Goal: Answer question/provide support: Share knowledge or assist other users

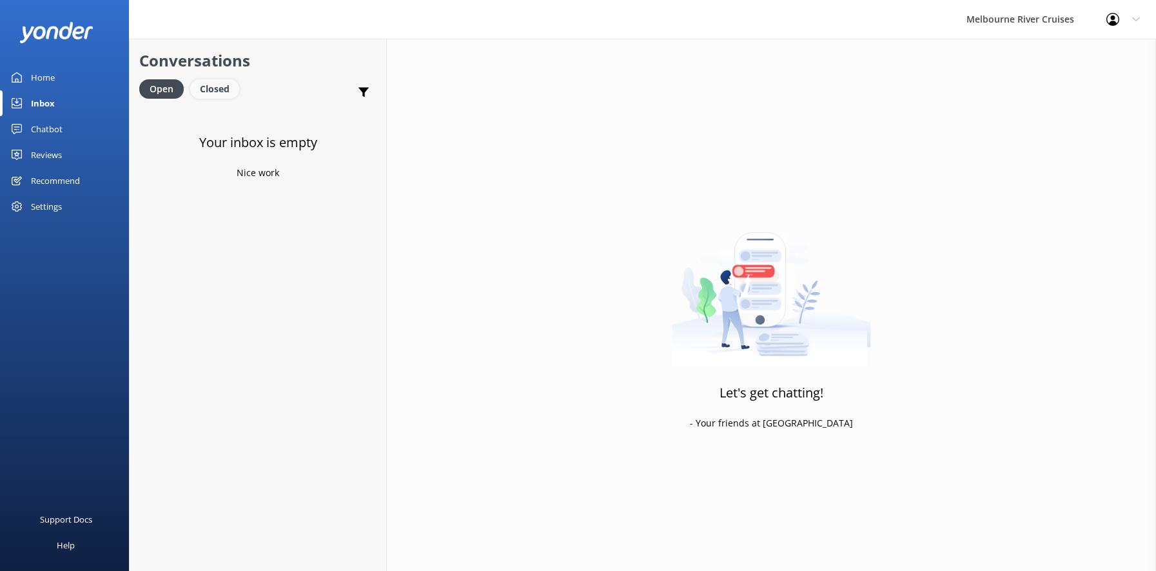
click at [214, 90] on div "Closed" at bounding box center [214, 88] width 49 height 19
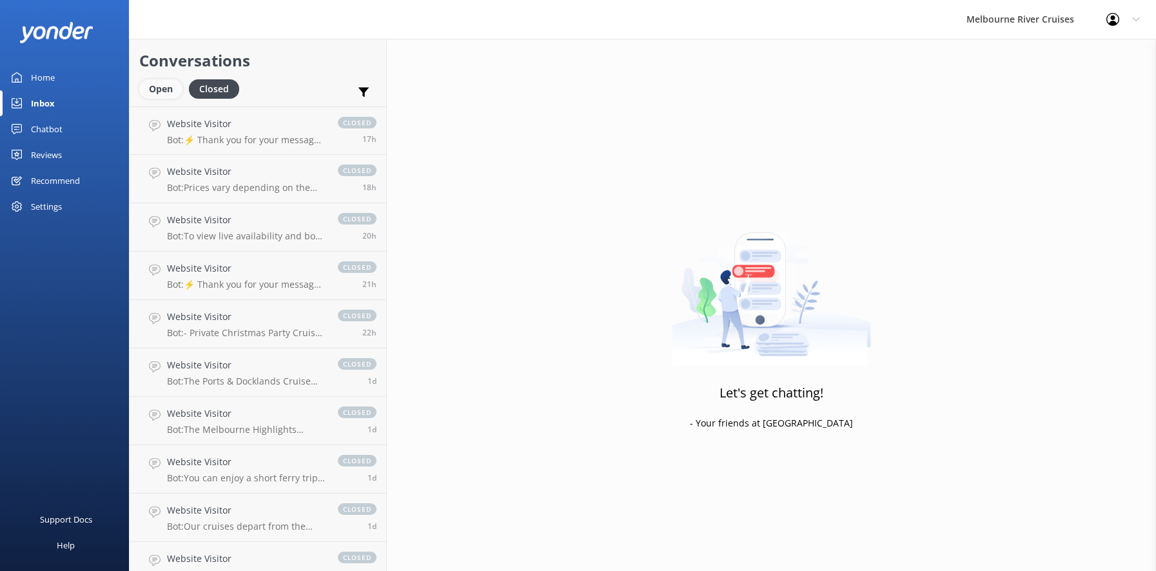
click at [150, 86] on div "Open" at bounding box center [160, 88] width 43 height 19
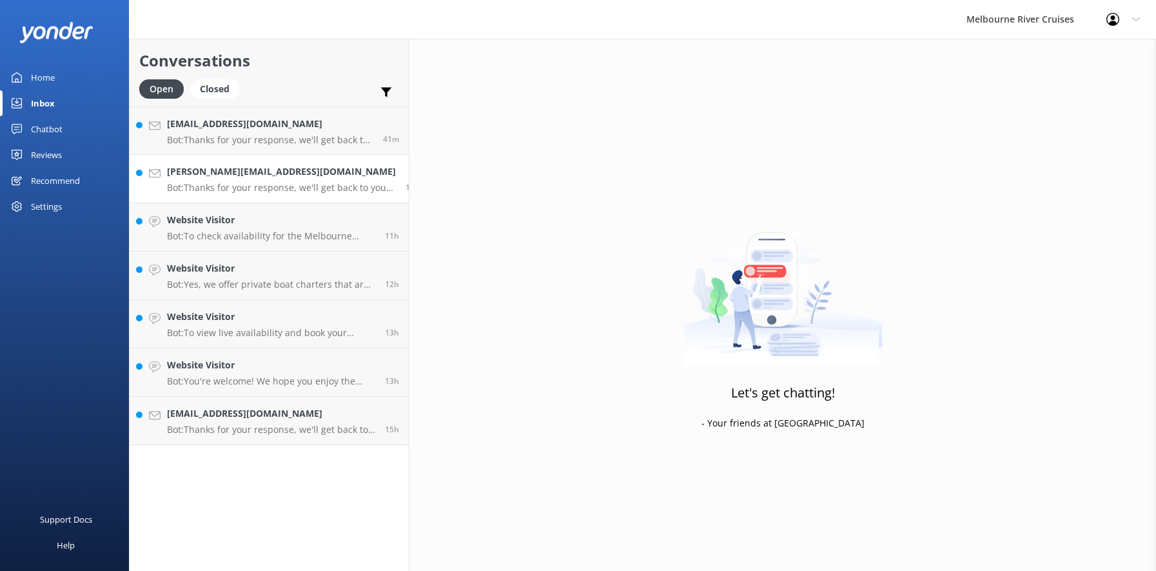
click at [208, 178] on h4 "[PERSON_NAME][EMAIL_ADDRESS][DOMAIN_NAME]" at bounding box center [281, 171] width 229 height 14
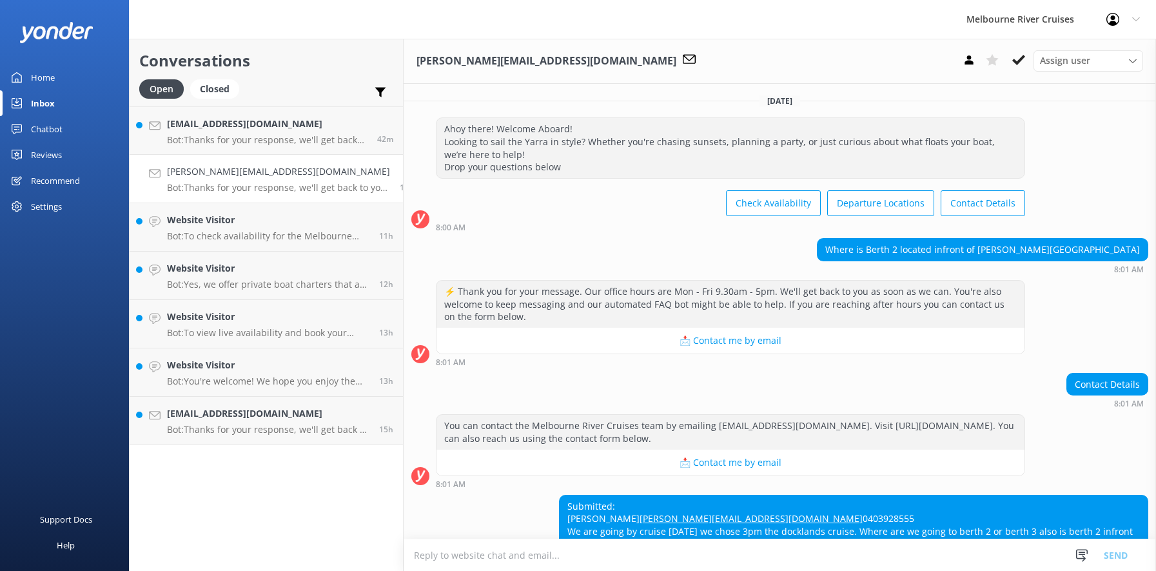
scroll to position [115, 0]
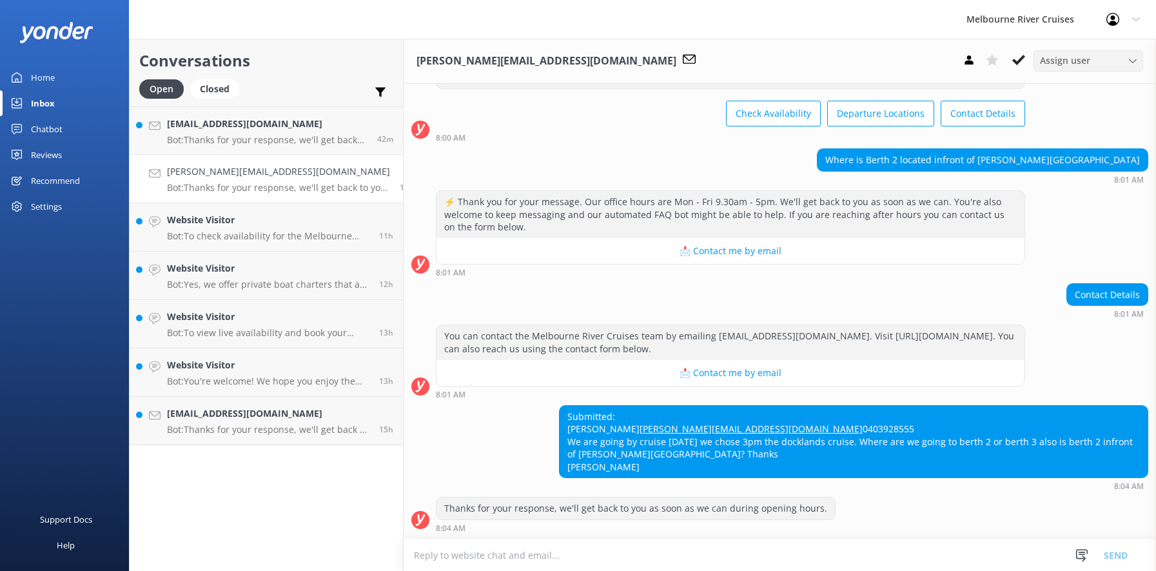
click at [1133, 59] on icon at bounding box center [1133, 61] width 8 height 8
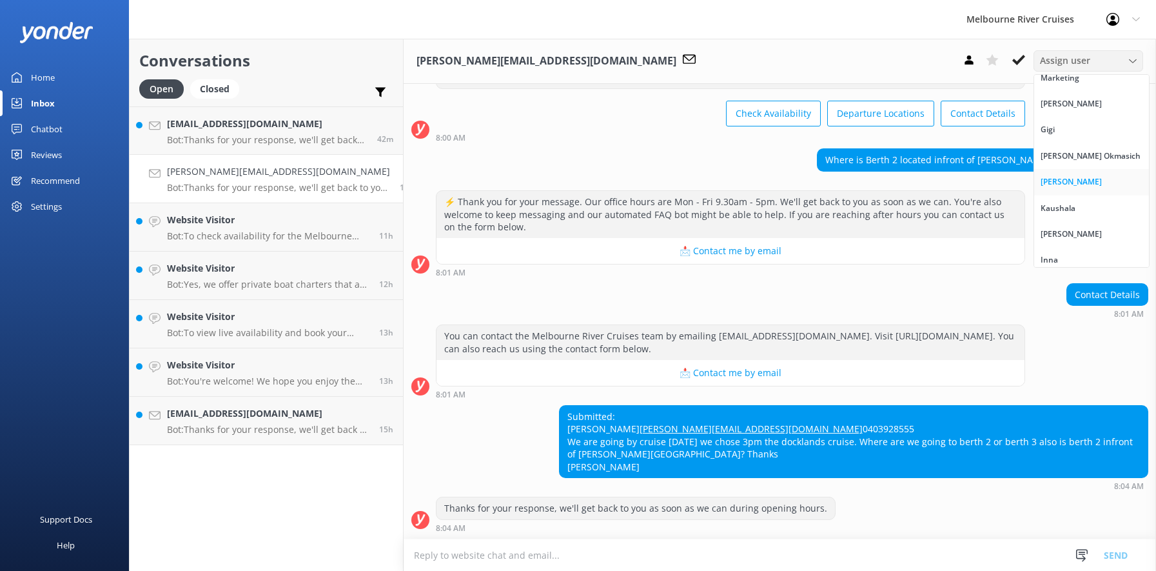
scroll to position [16, 0]
click at [1053, 254] on div "Inna" at bounding box center [1049, 253] width 17 height 13
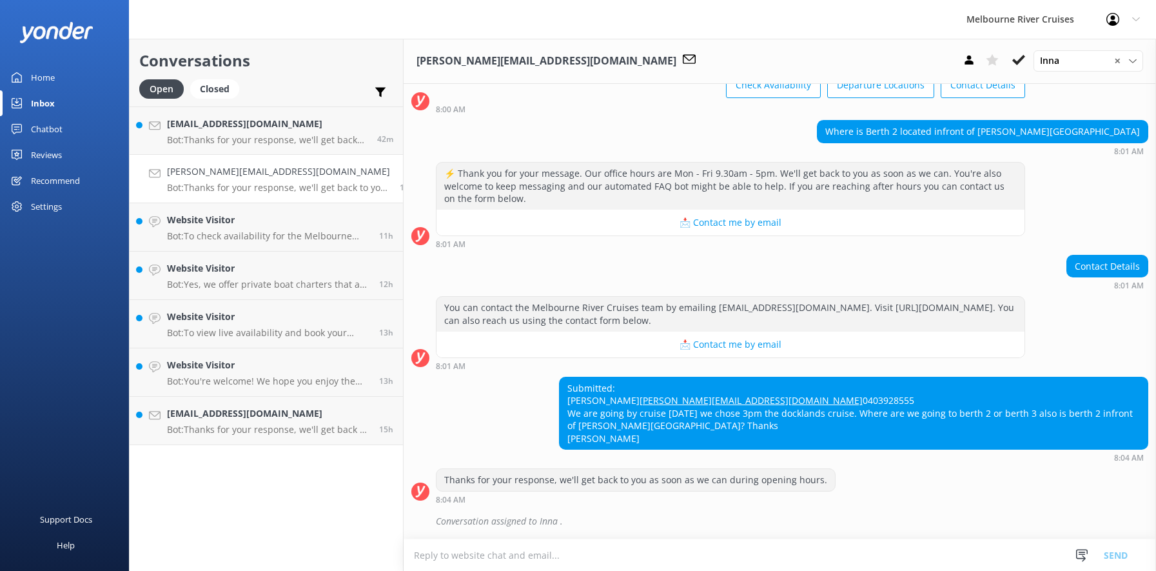
scroll to position [143, 0]
click at [1016, 61] on icon at bounding box center [1018, 60] width 13 height 13
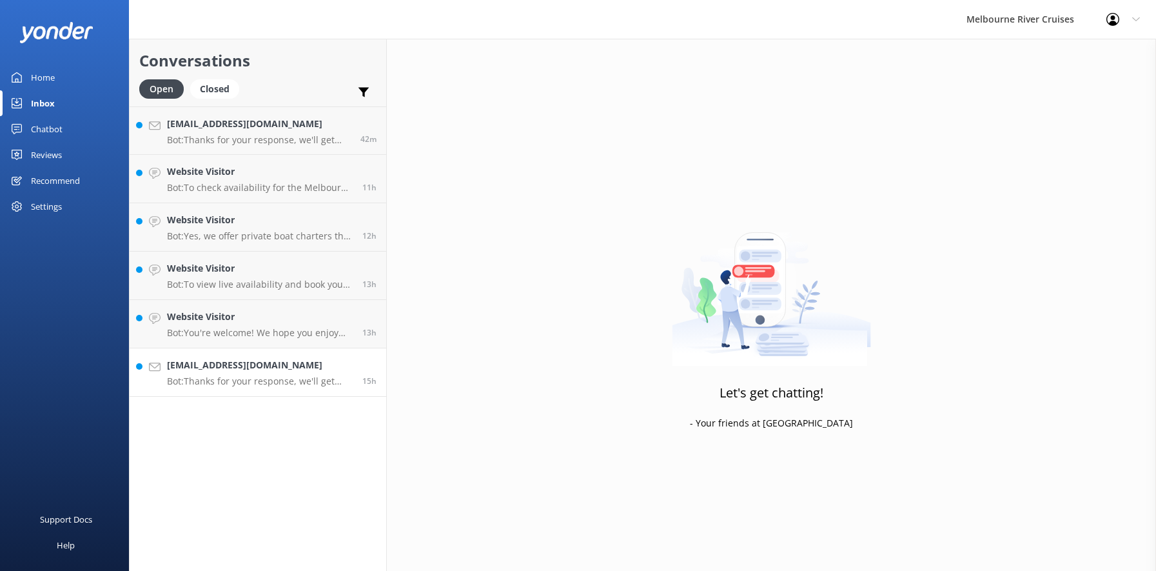
click at [217, 376] on p "Bot: Thanks for your response, we'll get back to you as soon as we can during o…" at bounding box center [260, 381] width 186 height 12
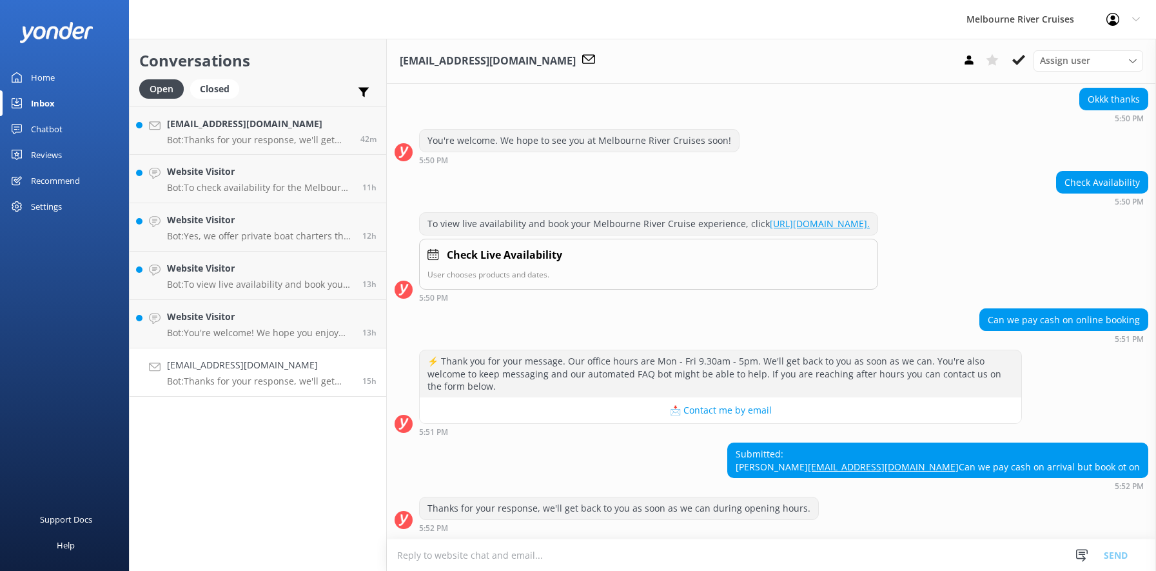
scroll to position [464, 0]
click at [1131, 57] on icon at bounding box center [1133, 61] width 8 height 8
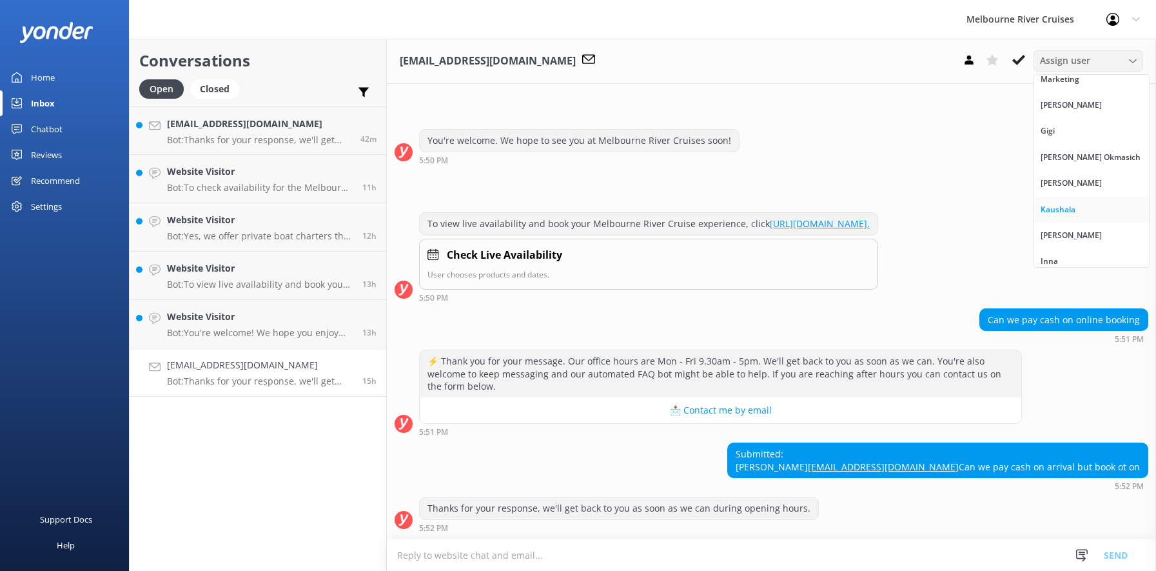
scroll to position [16, 0]
click at [1057, 255] on div "Inna" at bounding box center [1049, 253] width 17 height 13
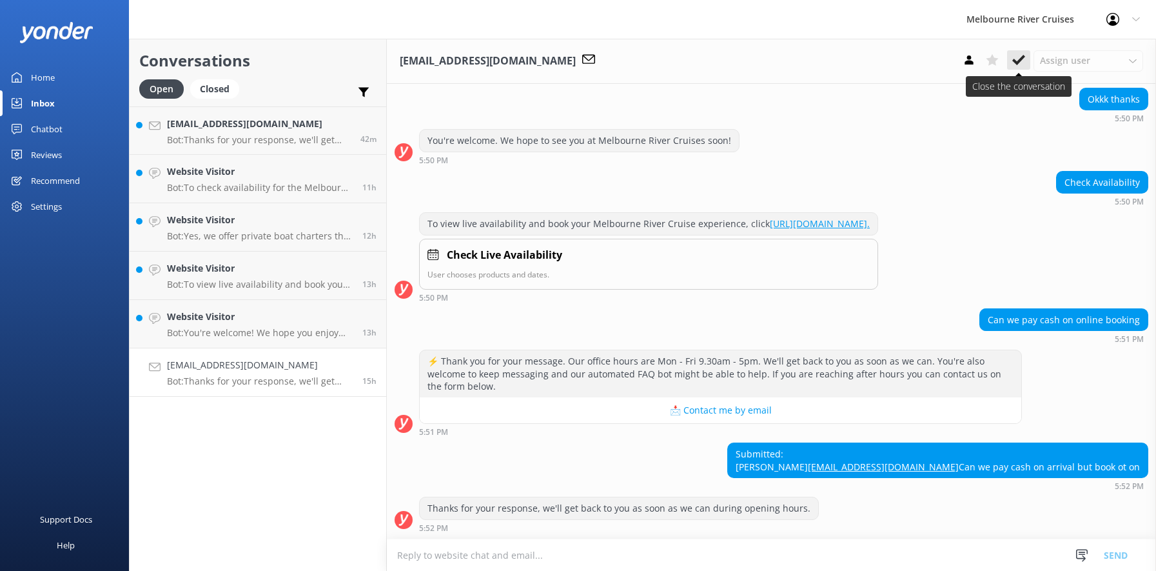
click at [1015, 60] on use at bounding box center [1018, 60] width 13 height 10
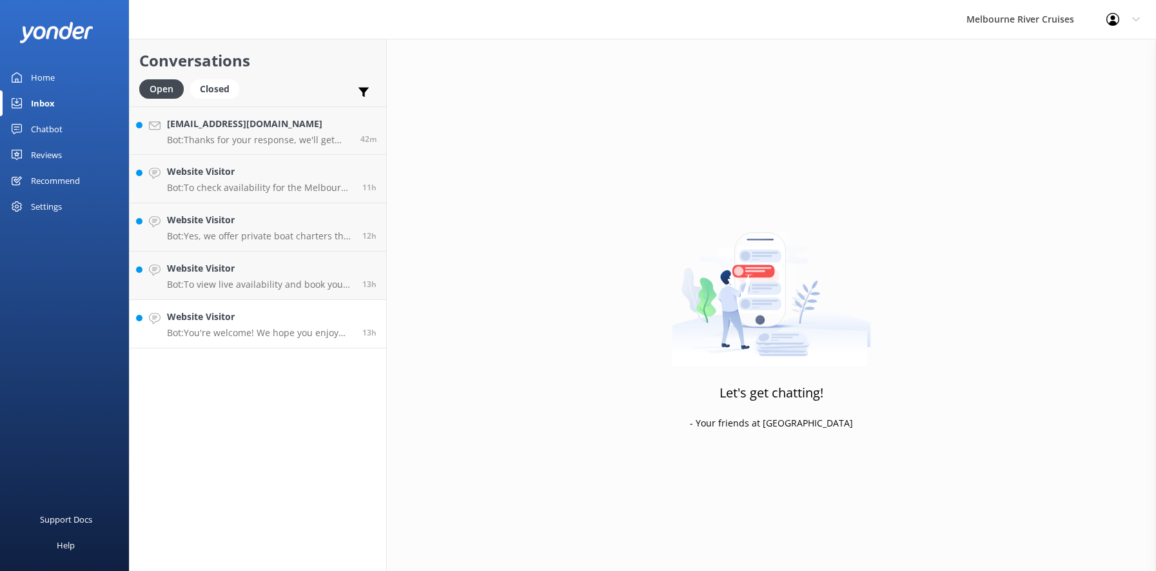
click at [195, 320] on h4 "Website Visitor" at bounding box center [260, 317] width 186 height 14
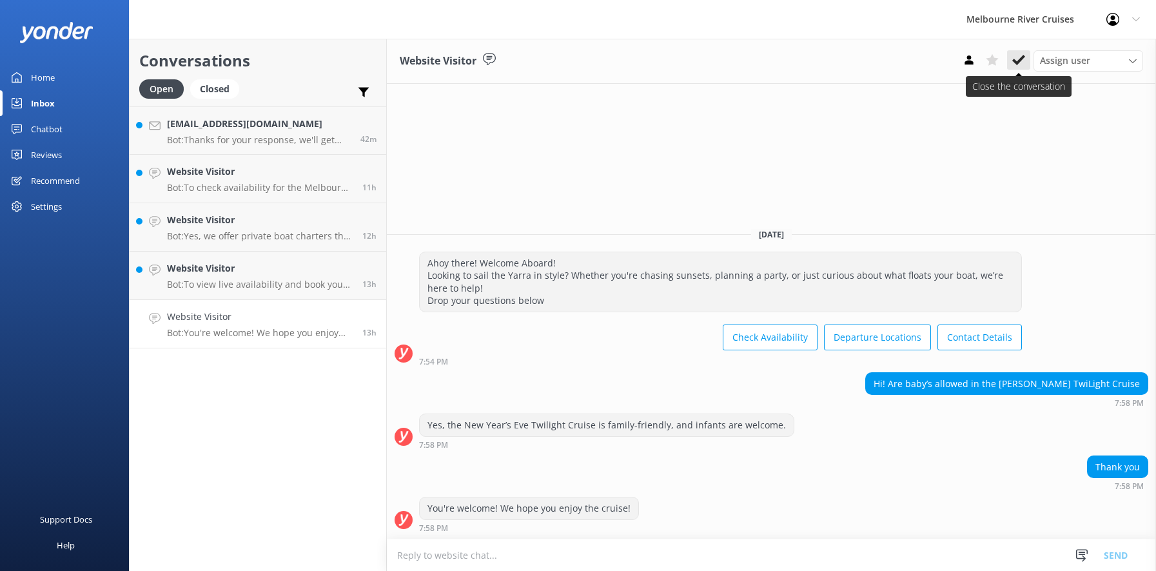
click at [1019, 58] on icon at bounding box center [1018, 60] width 13 height 13
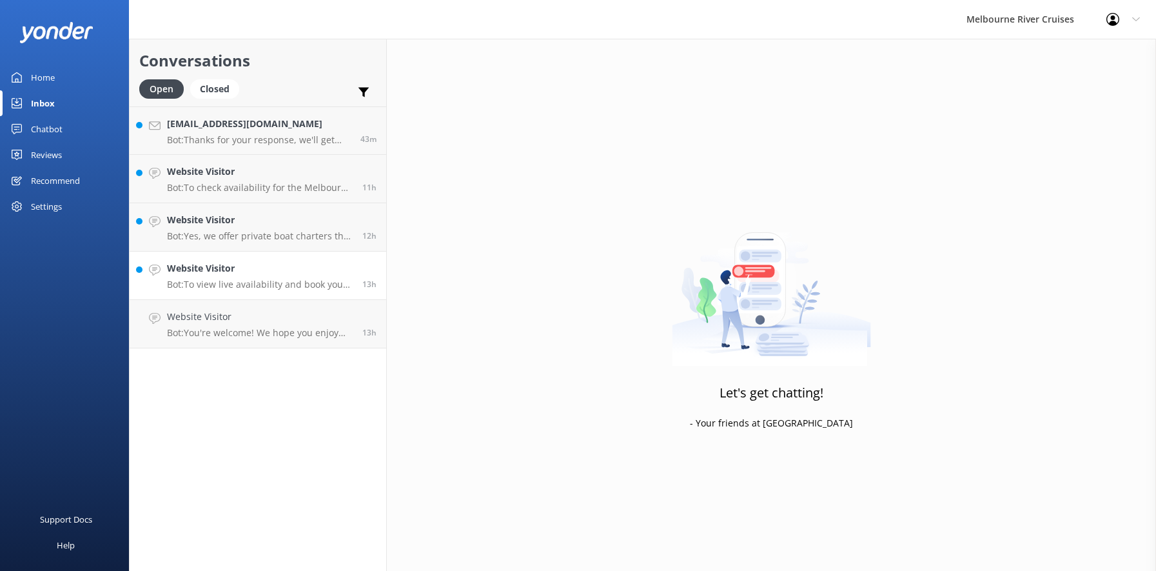
click at [206, 277] on div "Website Visitor Bot: To view live availability and book your Melbourne River Cr…" at bounding box center [260, 275] width 186 height 28
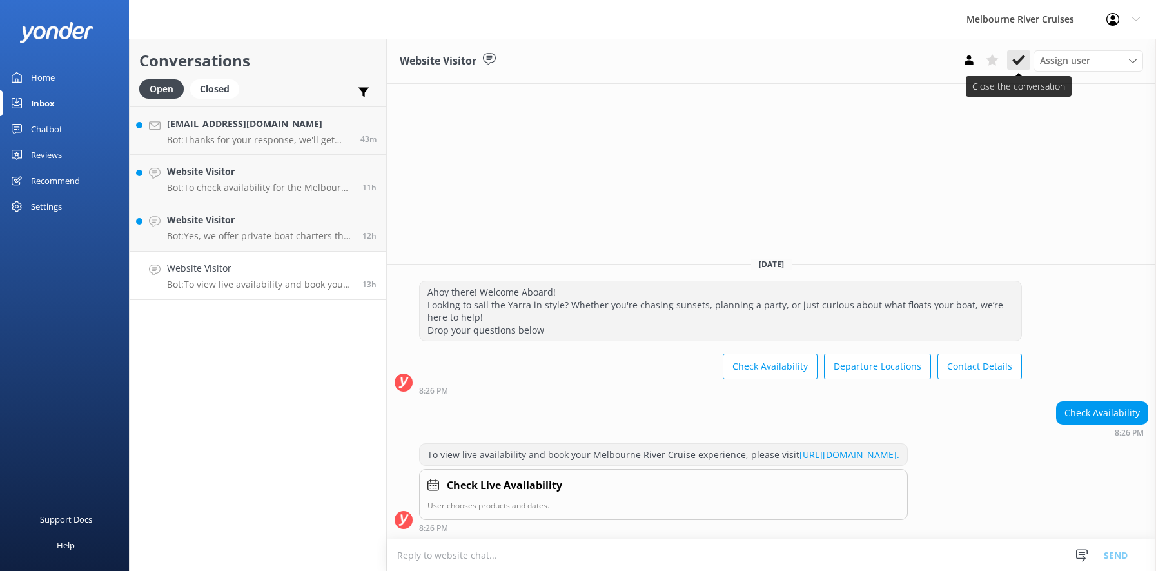
click at [1016, 59] on icon at bounding box center [1018, 60] width 13 height 13
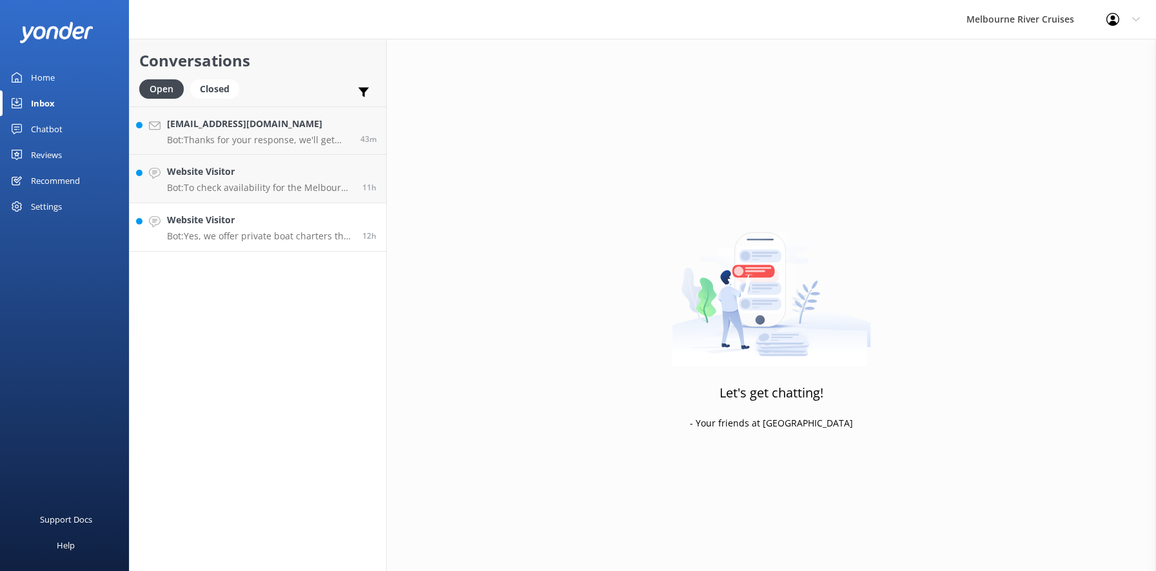
click at [221, 219] on h4 "Website Visitor" at bounding box center [260, 220] width 186 height 14
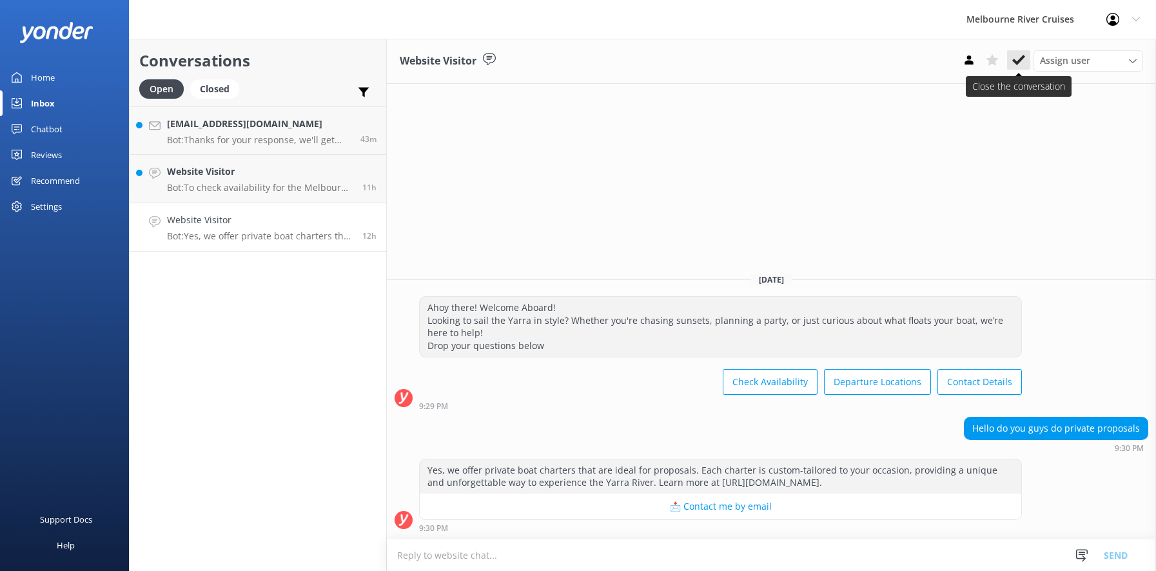
click at [1019, 59] on icon at bounding box center [1018, 60] width 13 height 13
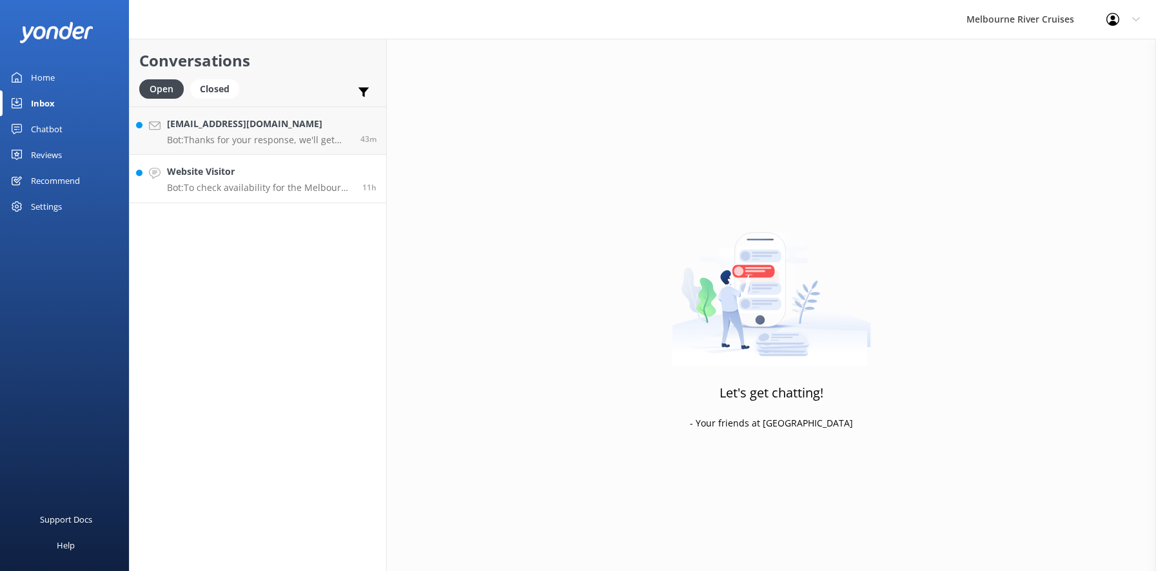
click at [242, 181] on div "Website Visitor Bot: To check availability for the Melbourne River Cruise, plea…" at bounding box center [260, 178] width 186 height 28
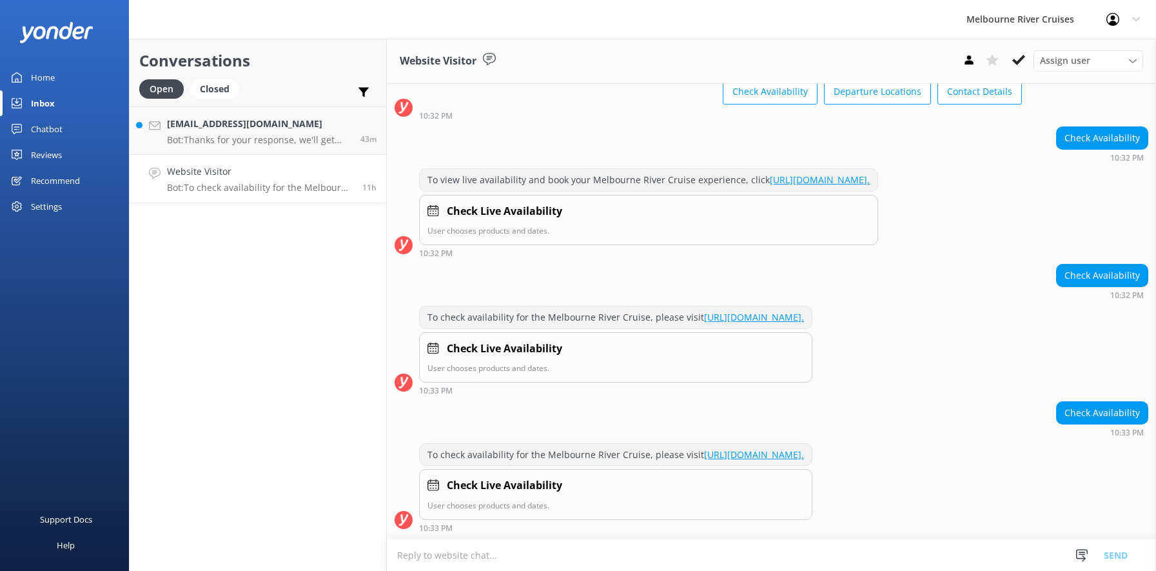
scroll to position [124, 0]
click at [1016, 53] on button at bounding box center [1018, 59] width 23 height 19
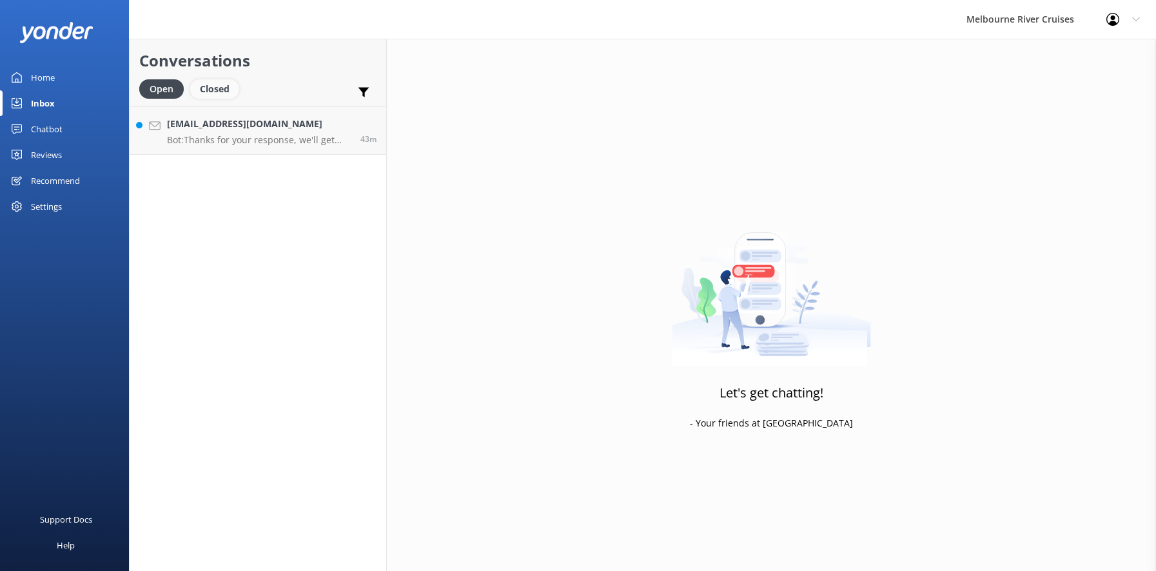
click at [213, 85] on div "Closed" at bounding box center [214, 88] width 49 height 19
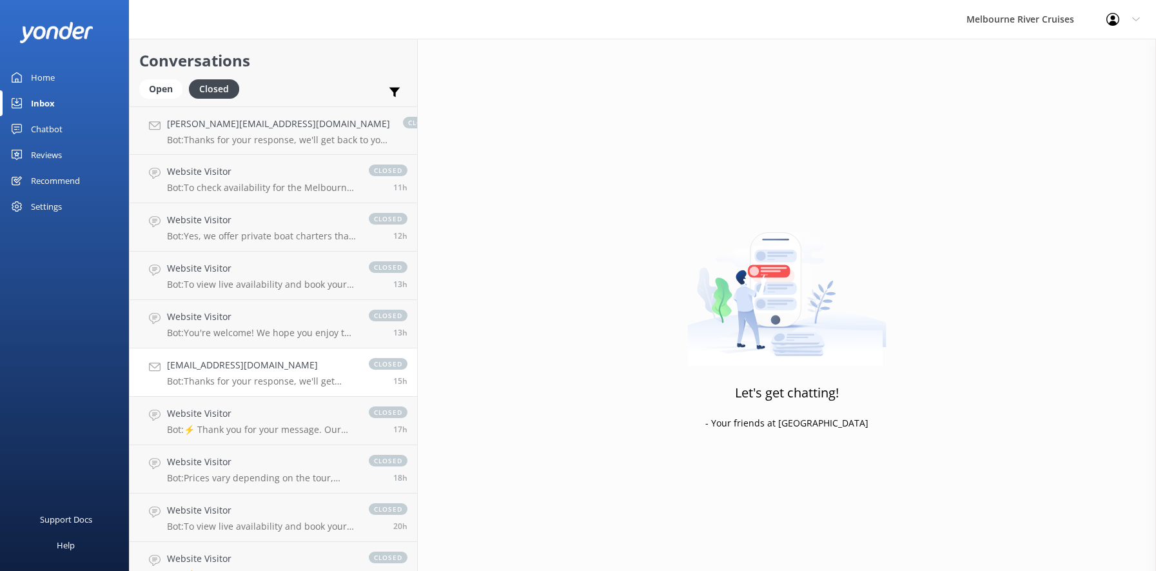
click at [212, 376] on p "Bot: Thanks for your response, we'll get back to you as soon as we can during o…" at bounding box center [261, 381] width 189 height 12
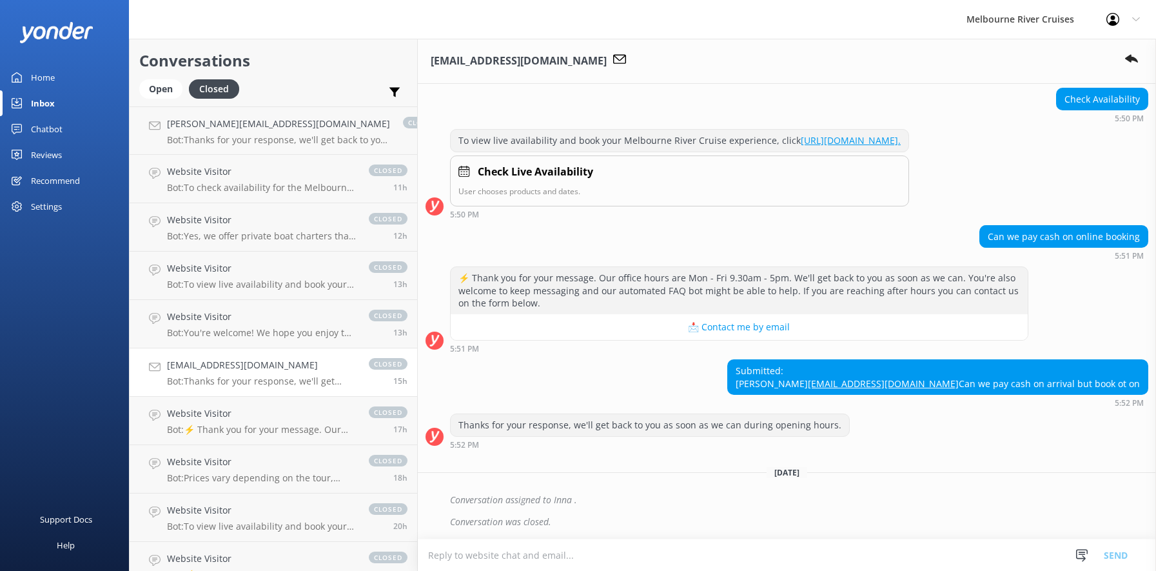
scroll to position [548, 0]
drag, startPoint x: 1070, startPoint y: 370, endPoint x: 956, endPoint y: 373, distance: 114.2
click at [956, 373] on div "Submitted: [PERSON_NAME] [PERSON_NAME][EMAIL_ADDRESS][DOMAIN_NAME] Can we pay c…" at bounding box center [938, 377] width 420 height 34
copy link "[EMAIL_ADDRESS][DOMAIN_NAME]"
drag, startPoint x: 985, startPoint y: 360, endPoint x: 953, endPoint y: 361, distance: 31.6
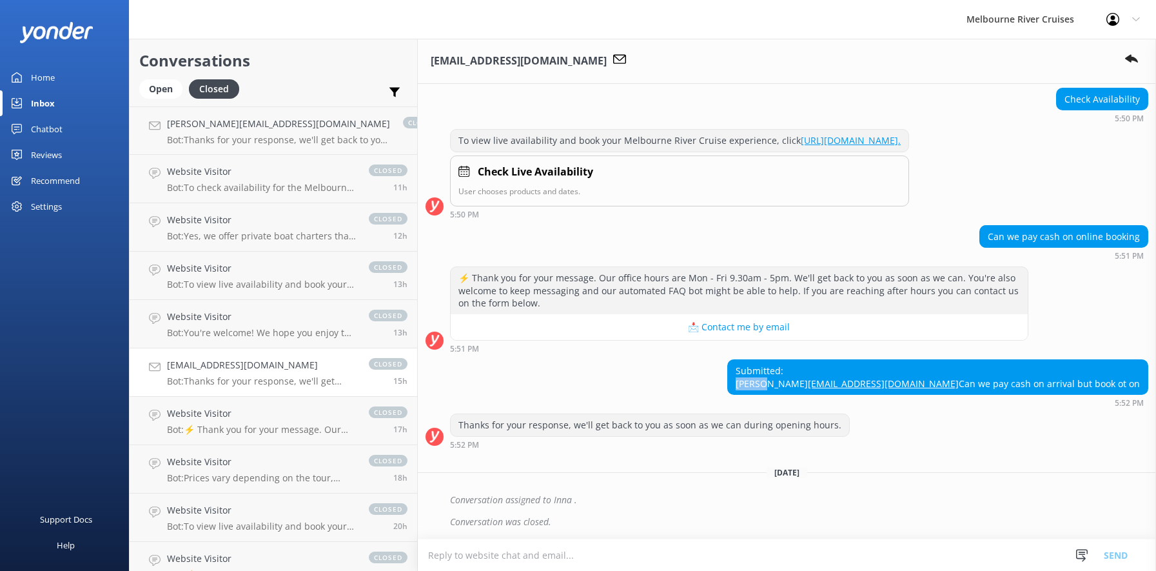
click at [953, 361] on div "Submitted: [PERSON_NAME] [PERSON_NAME][EMAIL_ADDRESS][DOMAIN_NAME] Can we pay c…" at bounding box center [938, 377] width 420 height 34
copy div "[PERSON_NAME]"
click at [193, 129] on h4 "[PERSON_NAME][EMAIL_ADDRESS][DOMAIN_NAME]" at bounding box center [278, 124] width 223 height 14
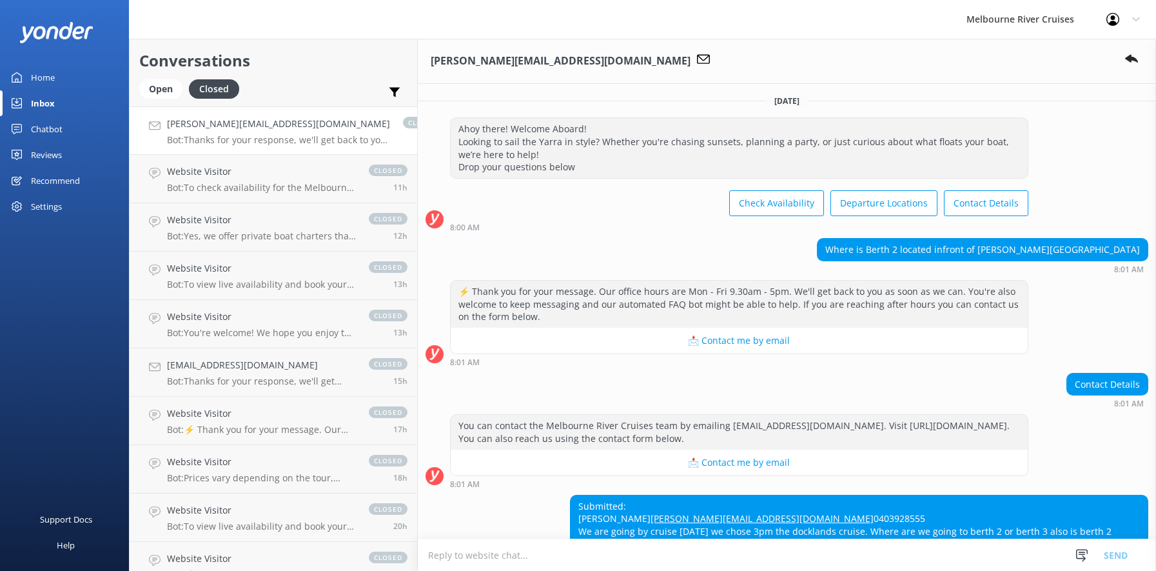
scroll to position [164, 0]
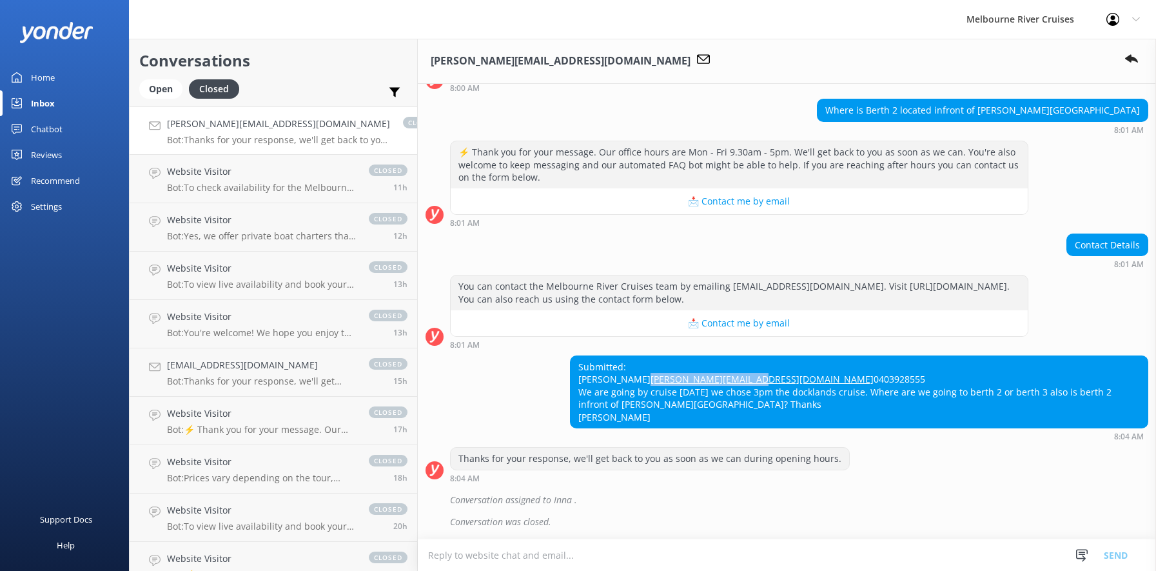
drag, startPoint x: 668, startPoint y: 369, endPoint x: 550, endPoint y: 369, distance: 118.0
click at [571, 369] on div "Submitted: Edgardo [EMAIL_ADDRESS][DOMAIN_NAME] 0403928555 We are going by crui…" at bounding box center [859, 392] width 577 height 72
copy link "[PERSON_NAME][EMAIL_ADDRESS][DOMAIN_NAME]"
drag, startPoint x: 591, startPoint y: 353, endPoint x: 554, endPoint y: 351, distance: 36.8
click at [571, 356] on div "Submitted: Edgardo [EMAIL_ADDRESS][DOMAIN_NAME] 0403928555 We are going by crui…" at bounding box center [859, 392] width 577 height 72
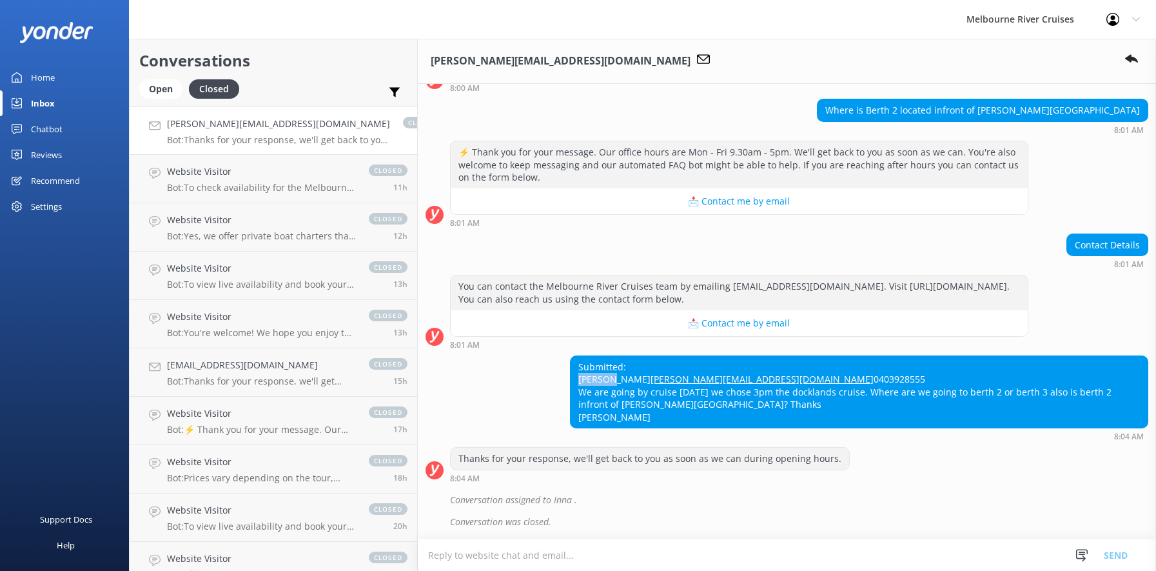
copy div "[PERSON_NAME]"
drag, startPoint x: 1083, startPoint y: 392, endPoint x: 612, endPoint y: 408, distance: 471.6
click at [612, 408] on div "Submitted: Edgardo [EMAIL_ADDRESS][DOMAIN_NAME] 0403928555 We are going by crui…" at bounding box center [859, 392] width 577 height 72
copy div "infront of [PERSON_NAME][GEOGRAPHIC_DATA]"
click at [158, 88] on div "Open" at bounding box center [160, 88] width 43 height 19
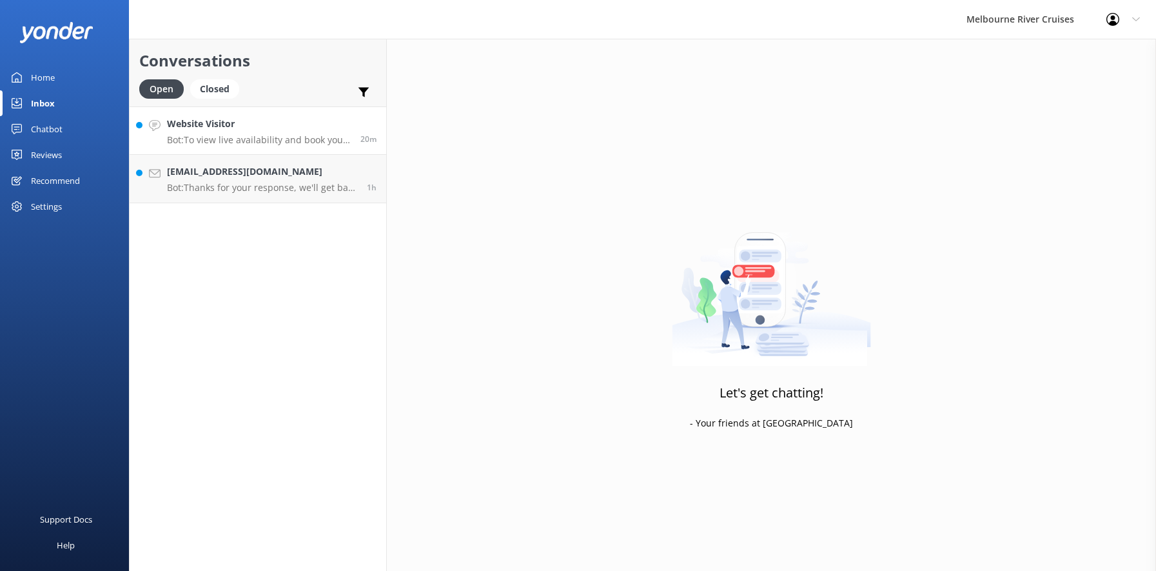
click at [214, 131] on h4 "Website Visitor" at bounding box center [259, 124] width 184 height 14
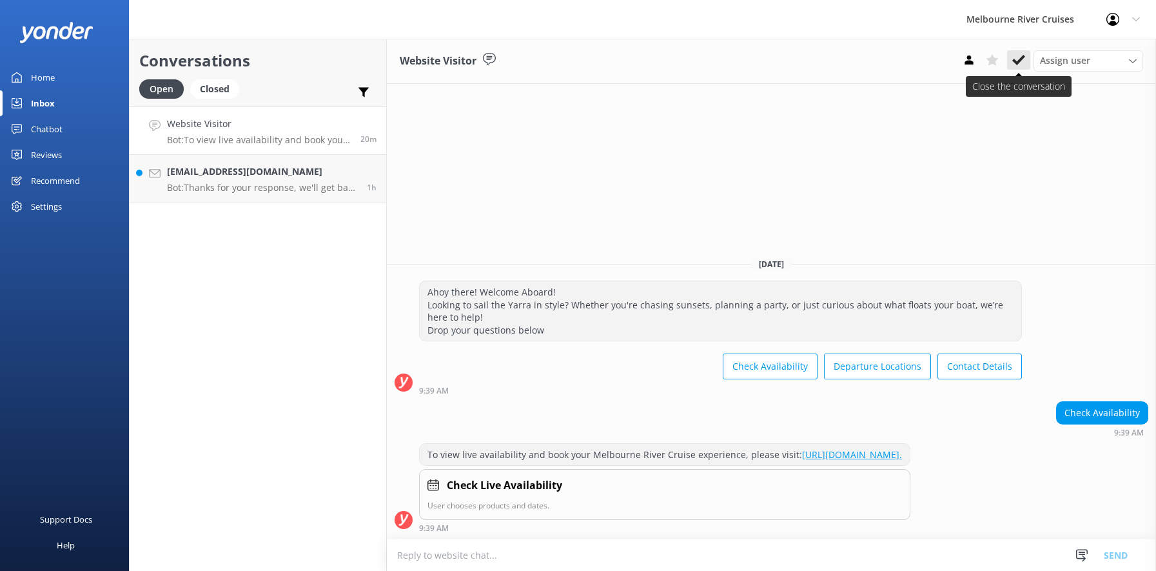
click at [1023, 59] on use at bounding box center [1018, 60] width 13 height 10
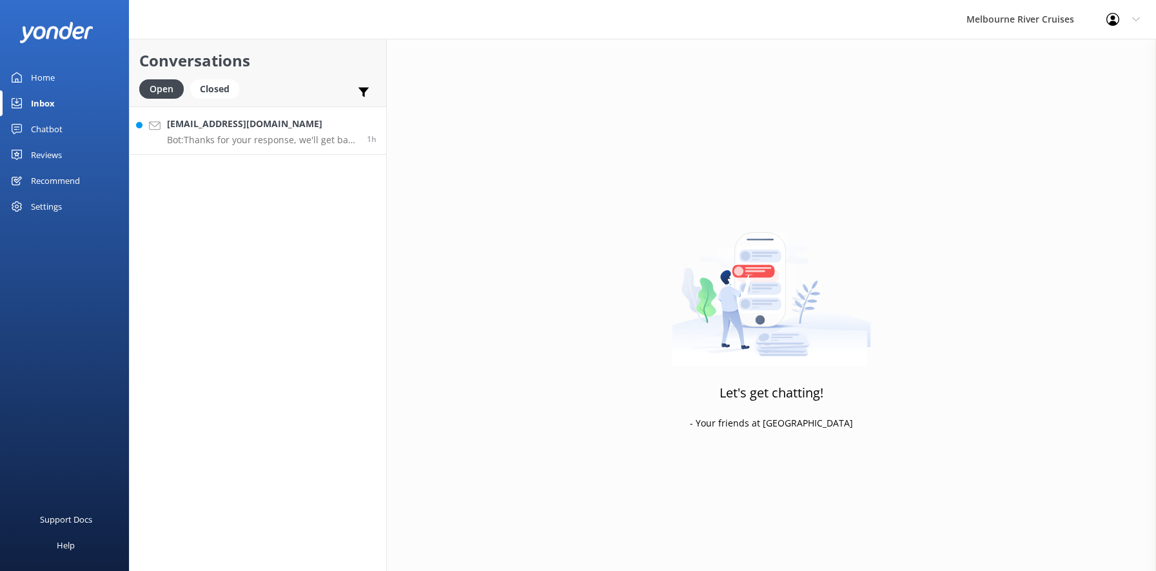
click at [224, 126] on h4 "[EMAIL_ADDRESS][DOMAIN_NAME]" at bounding box center [262, 124] width 190 height 14
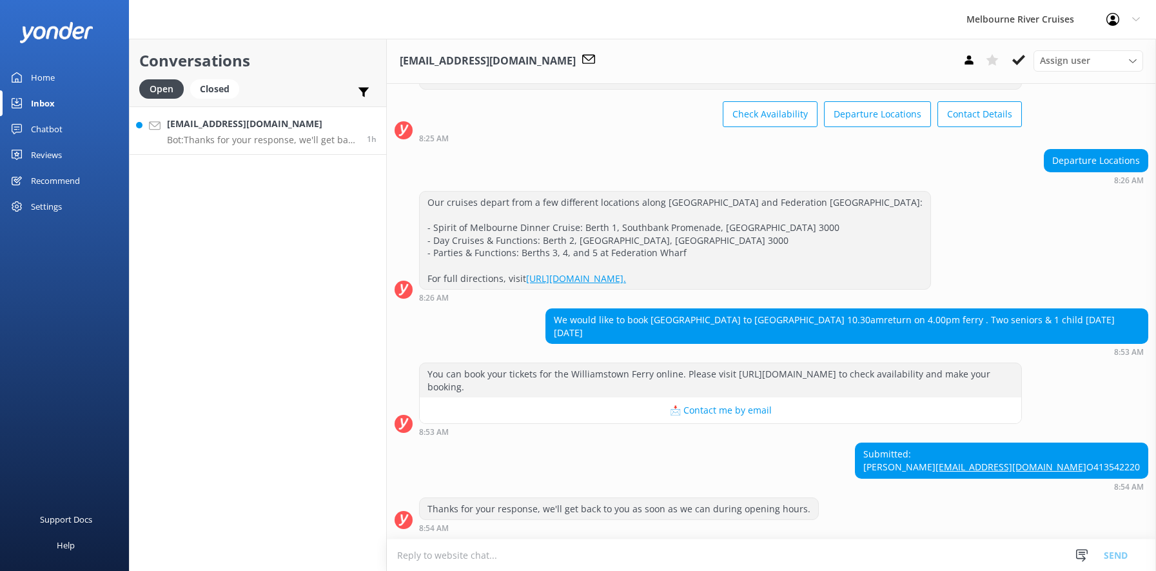
scroll to position [102, 0]
click at [1134, 58] on icon at bounding box center [1133, 61] width 8 height 8
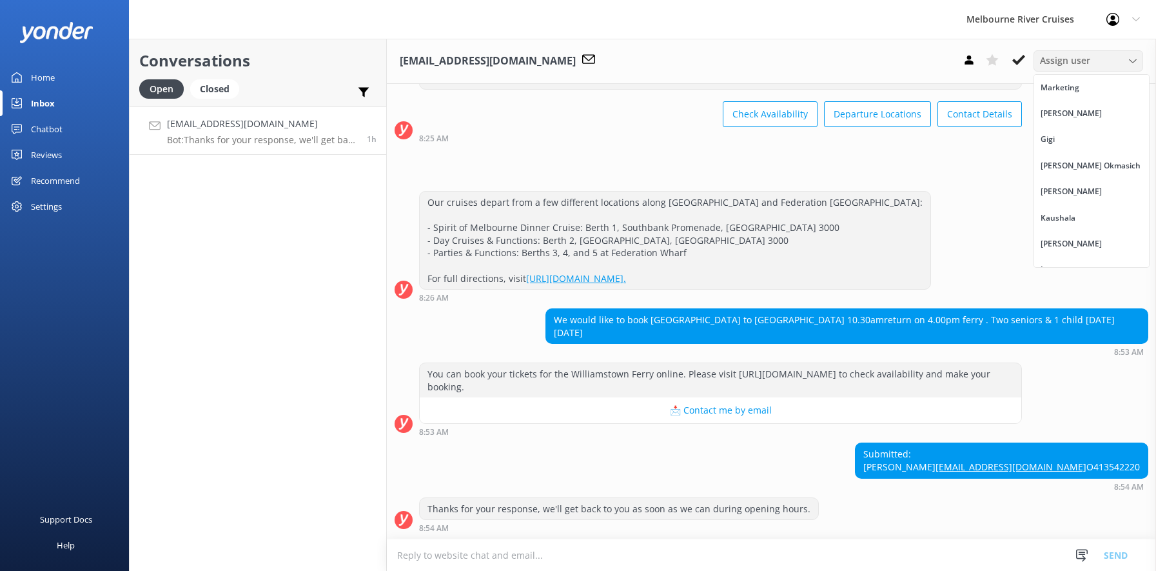
scroll to position [16, 0]
click at [1048, 255] on div "Inna" at bounding box center [1049, 253] width 17 height 13
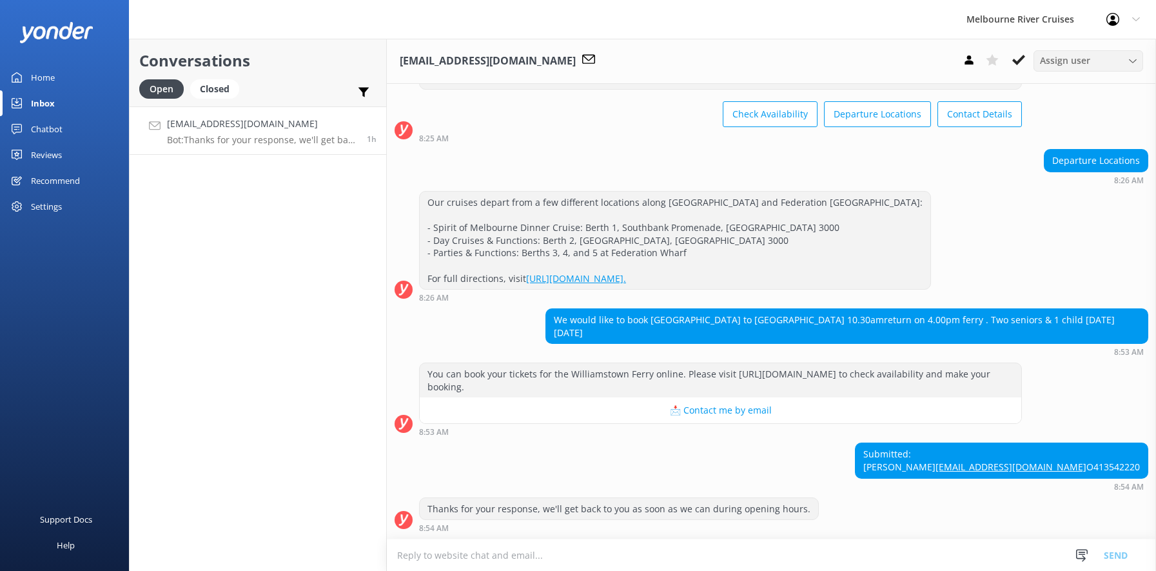
scroll to position [130, 0]
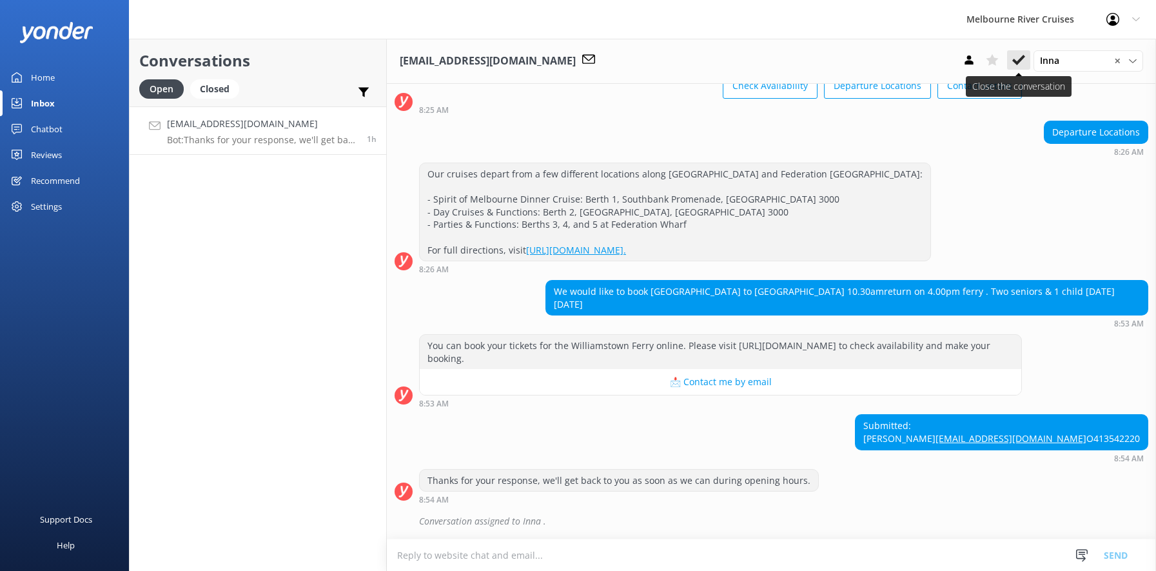
click at [1019, 59] on icon at bounding box center [1018, 60] width 13 height 13
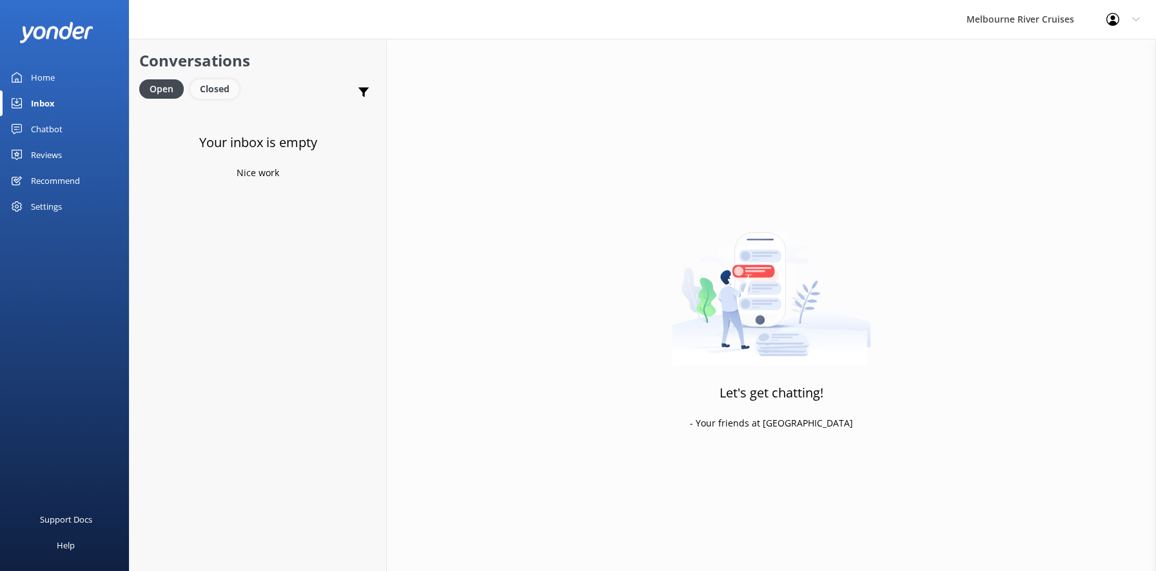
click at [207, 91] on div "Closed" at bounding box center [214, 88] width 49 height 19
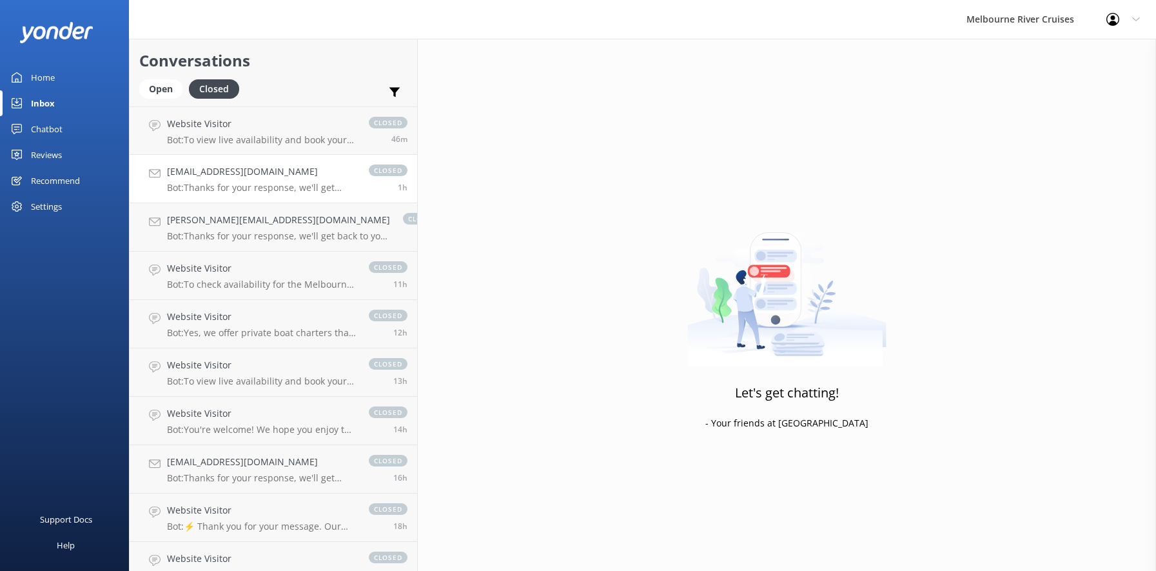
click at [192, 173] on h4 "[EMAIL_ADDRESS][DOMAIN_NAME]" at bounding box center [261, 171] width 189 height 14
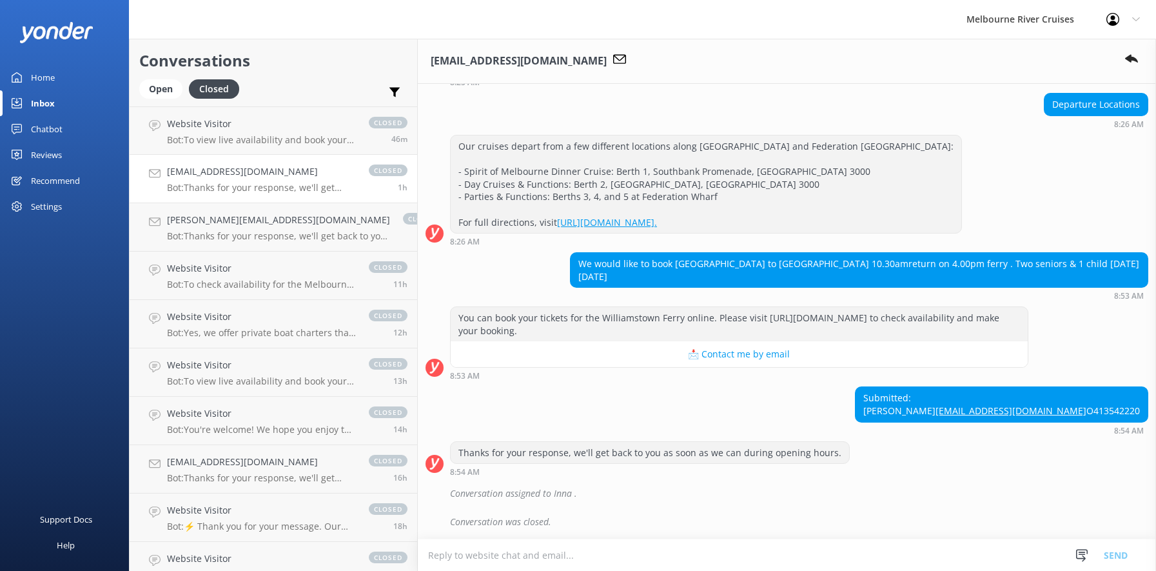
scroll to position [158, 0]
drag, startPoint x: 1134, startPoint y: 400, endPoint x: 1027, endPoint y: 400, distance: 107.0
click at [1027, 400] on div "Submitted: [PERSON_NAME] [EMAIL_ADDRESS][DOMAIN_NAME] O413542220" at bounding box center [1002, 404] width 292 height 34
copy link "[EMAIL_ADDRESS][DOMAIN_NAME]"
drag, startPoint x: 1059, startPoint y: 384, endPoint x: 1029, endPoint y: 384, distance: 29.7
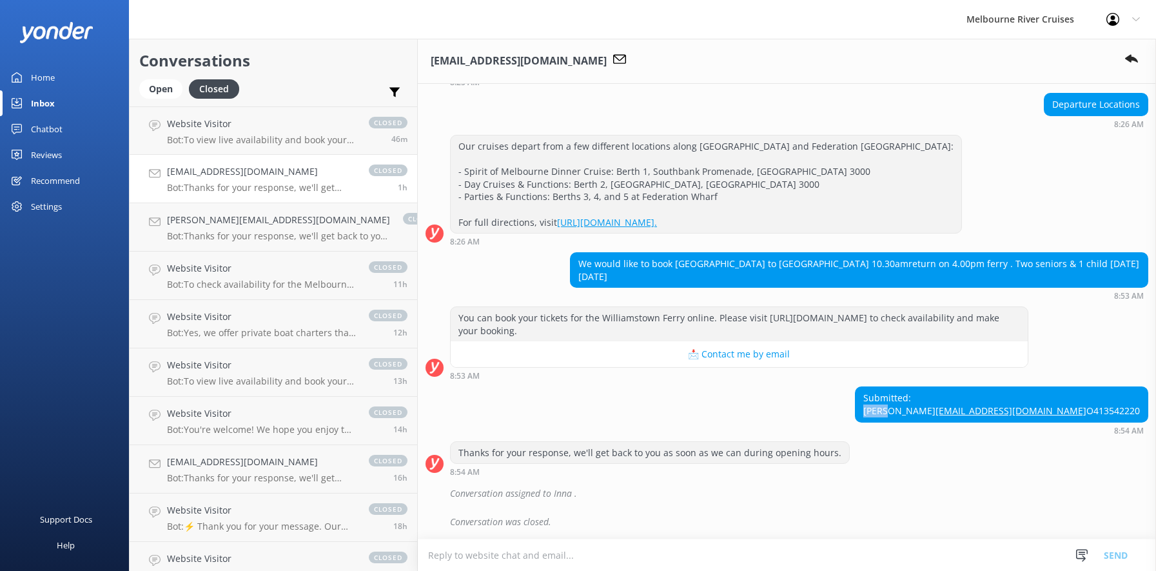
click at [1029, 387] on div "Submitted: [PERSON_NAME] [EMAIL_ADDRESS][DOMAIN_NAME] O413542220" at bounding box center [1002, 404] width 292 height 34
copy div "[PERSON_NAME]"
click at [153, 88] on div "Open" at bounding box center [160, 88] width 43 height 19
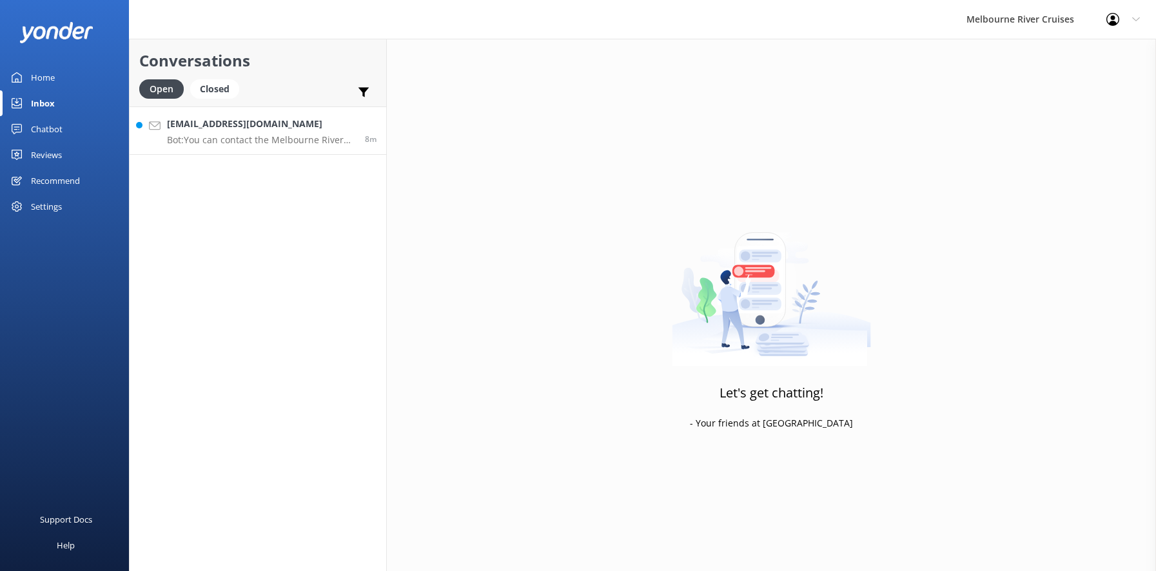
click at [203, 134] on p "Bot: You can contact the Melbourne River Cruises team by emailing [EMAIL_ADDRES…" at bounding box center [261, 140] width 188 height 12
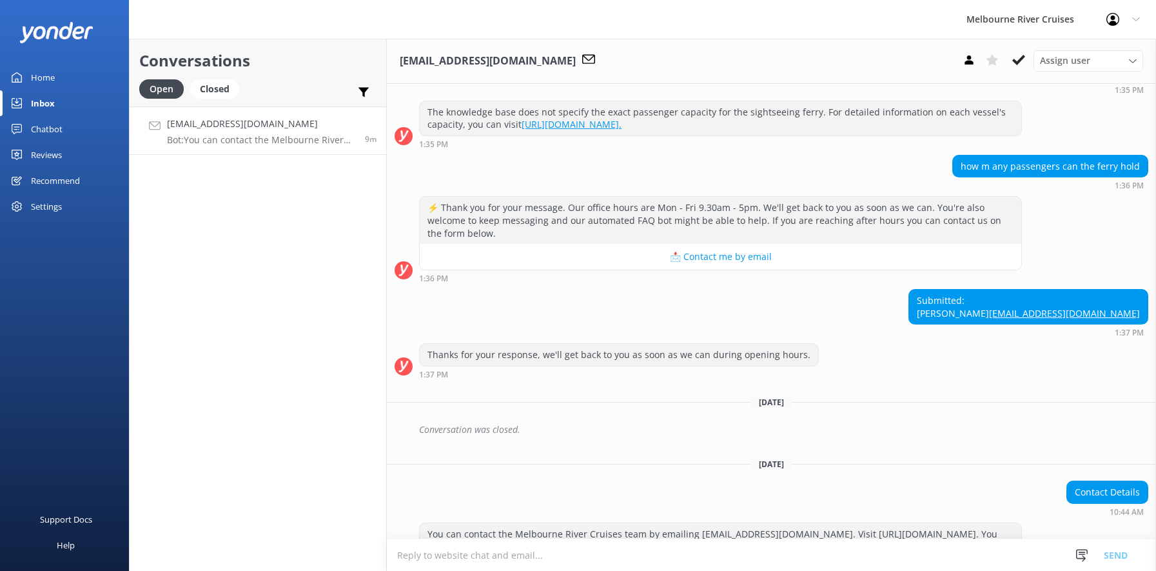
scroll to position [502, 0]
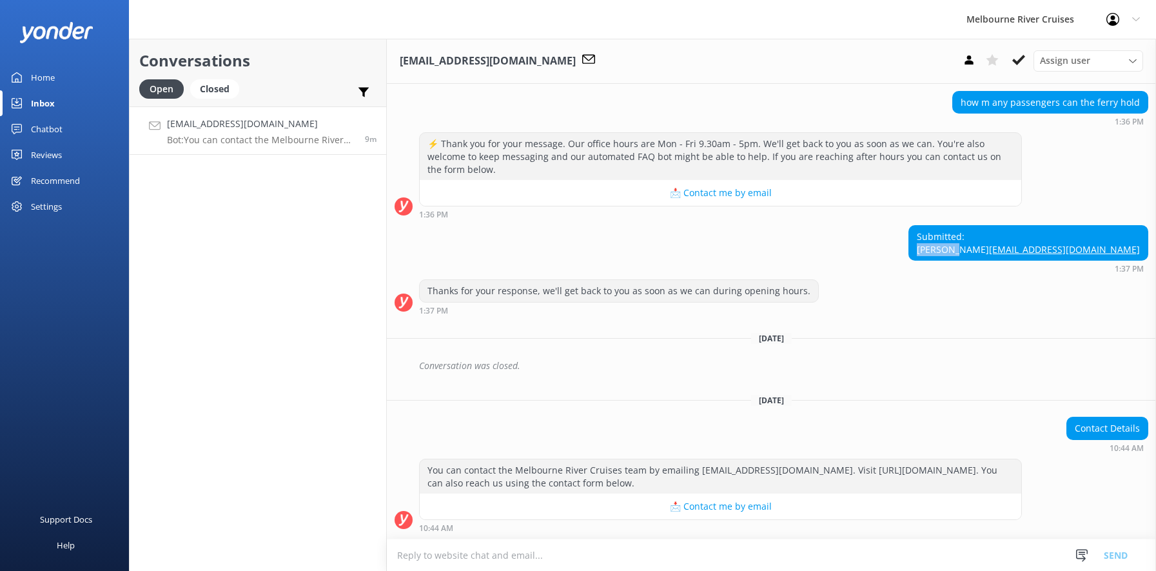
drag, startPoint x: 1049, startPoint y: 236, endPoint x: 1007, endPoint y: 237, distance: 42.6
click at [1007, 237] on div "Submitted: [PERSON_NAME] [PERSON_NAME][EMAIL_ADDRESS][DOMAIN_NAME]" at bounding box center [1028, 243] width 239 height 34
copy div "[PERSON_NAME]"
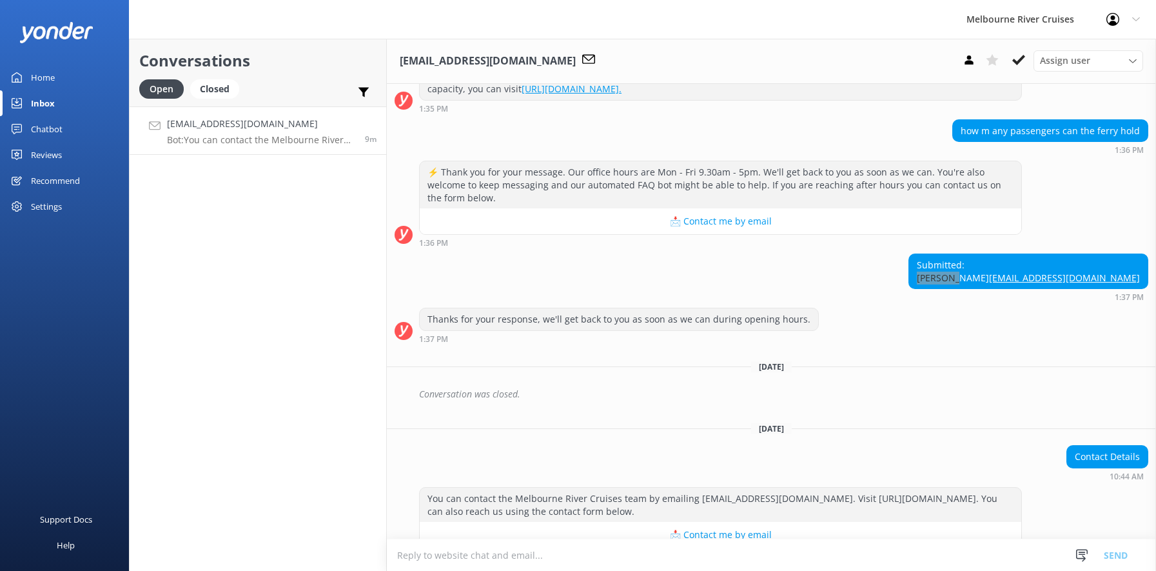
scroll to position [451, 0]
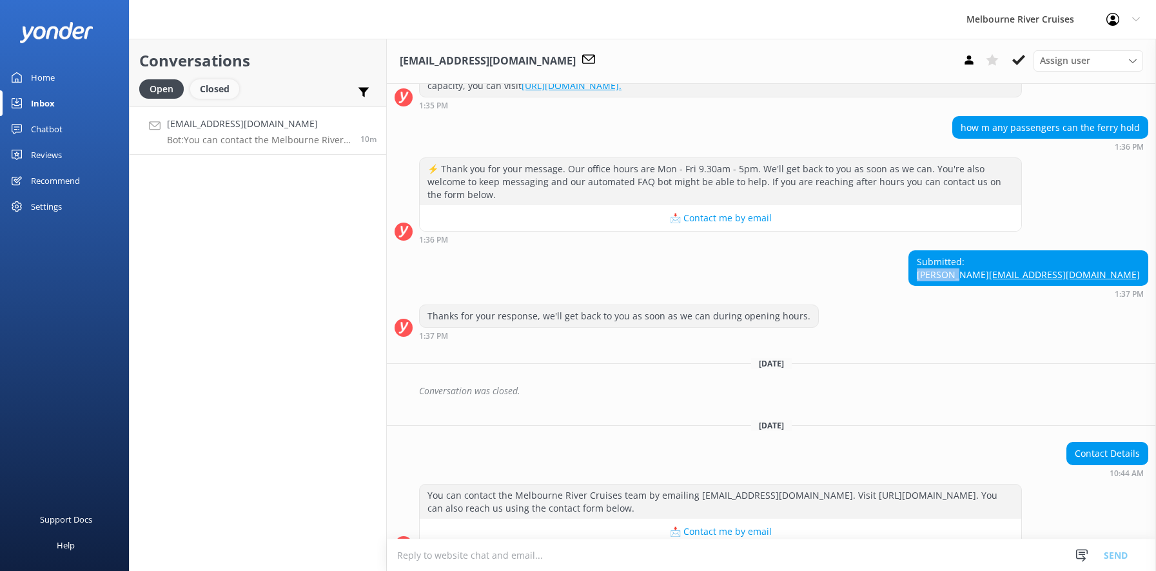
click at [215, 88] on div "Closed" at bounding box center [214, 88] width 49 height 19
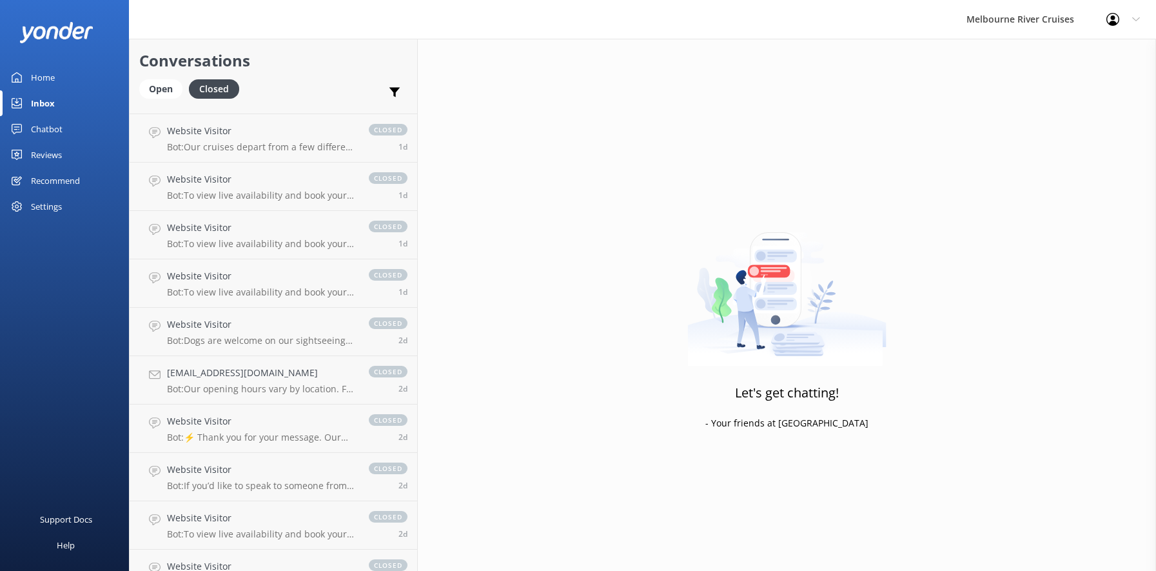
scroll to position [903, 0]
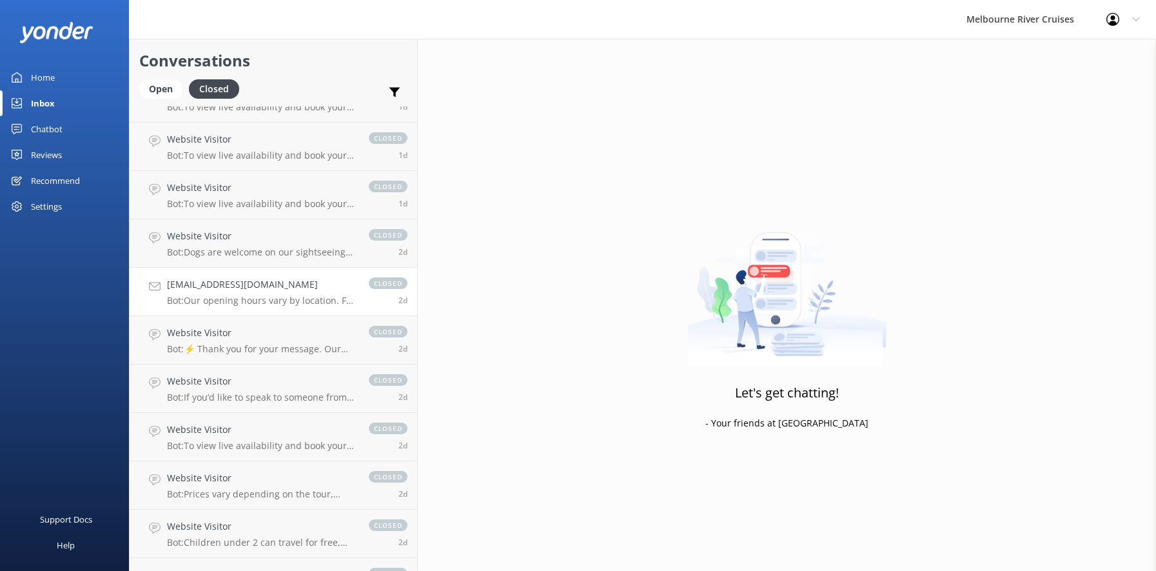
click at [192, 291] on h4 "[EMAIL_ADDRESS][DOMAIN_NAME]" at bounding box center [261, 284] width 189 height 14
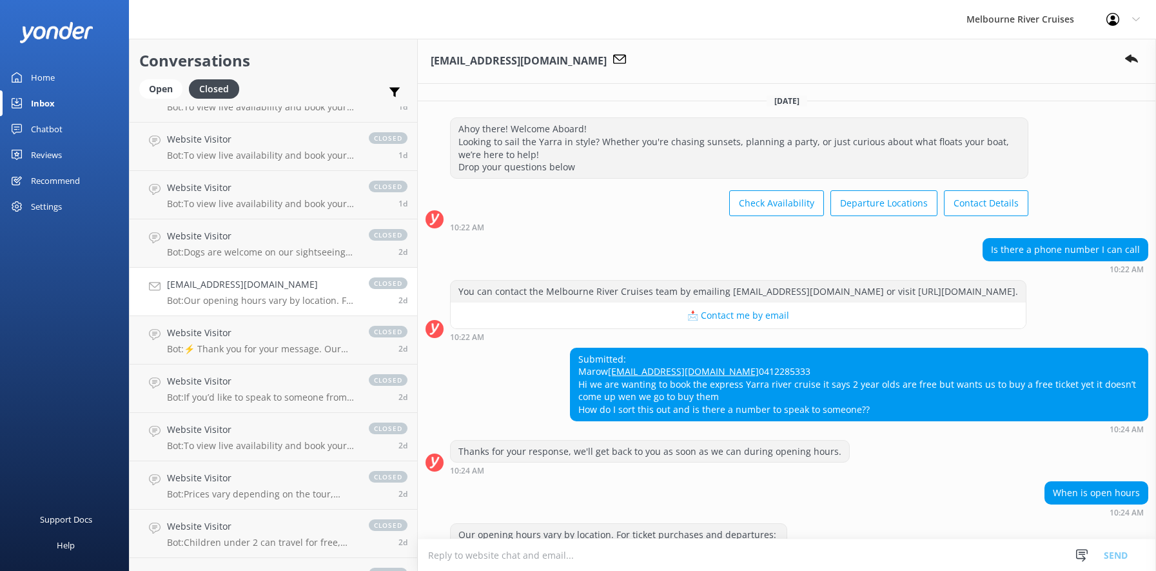
scroll to position [221, 0]
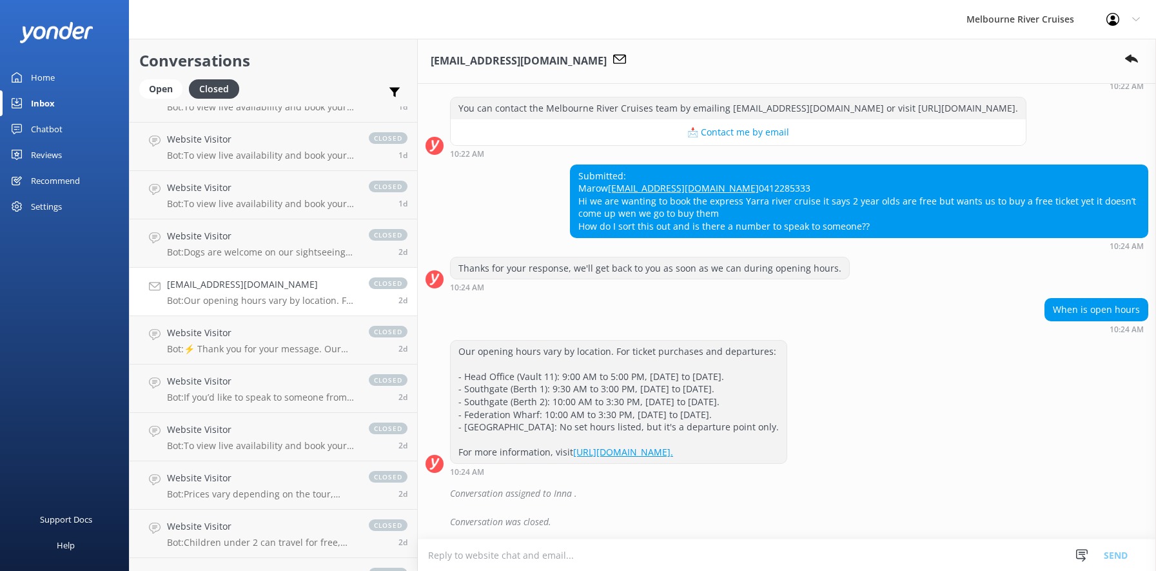
click at [35, 76] on div "Home" at bounding box center [43, 77] width 24 height 26
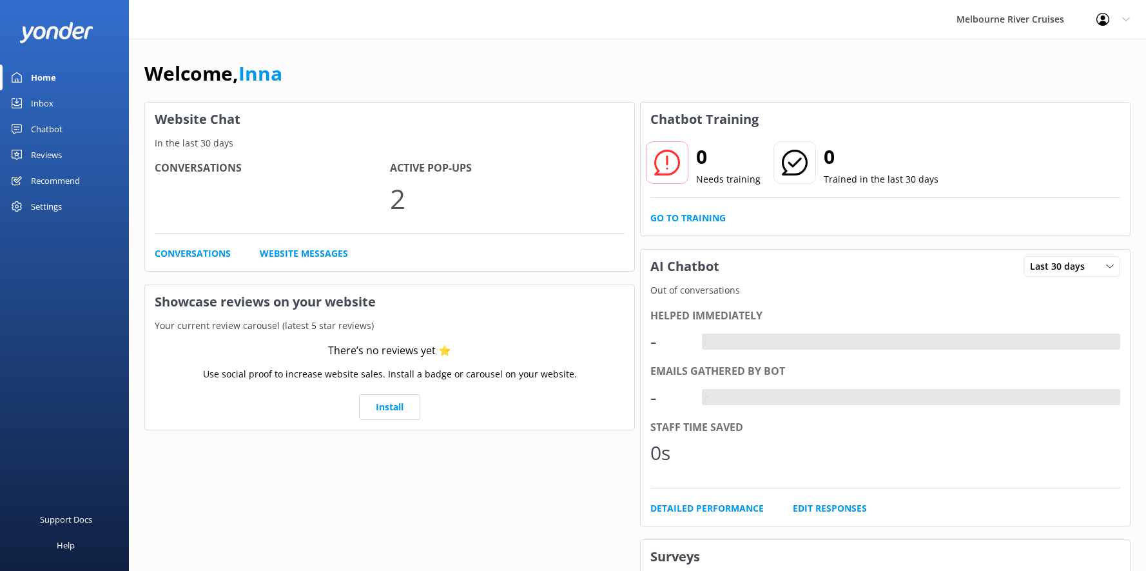
click at [38, 101] on div "Inbox" at bounding box center [42, 103] width 23 height 26
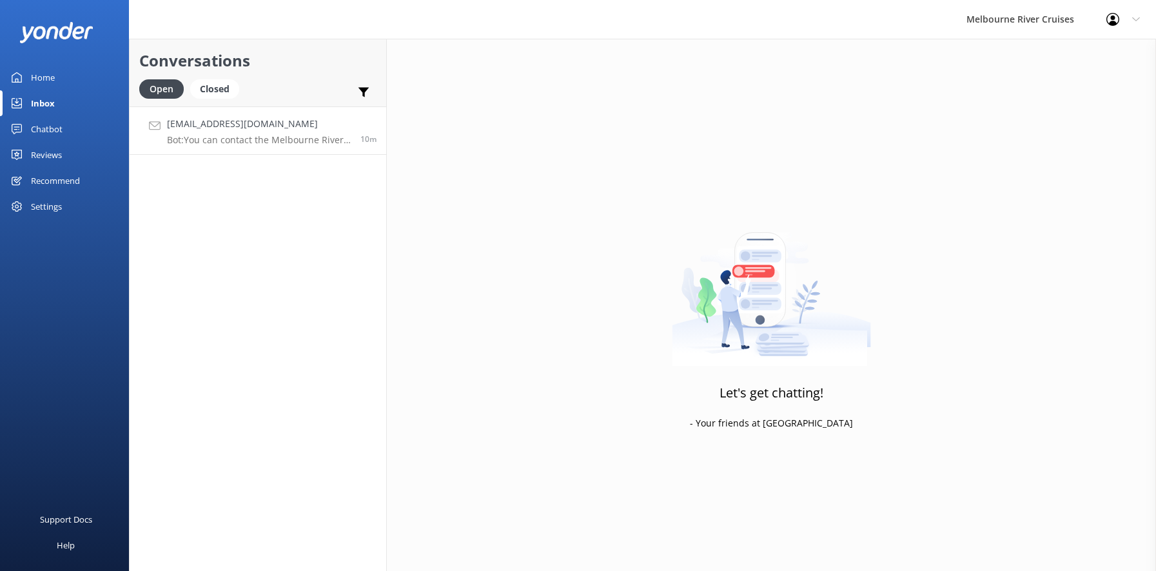
click at [203, 130] on h4 "[EMAIL_ADDRESS][DOMAIN_NAME]" at bounding box center [259, 124] width 184 height 14
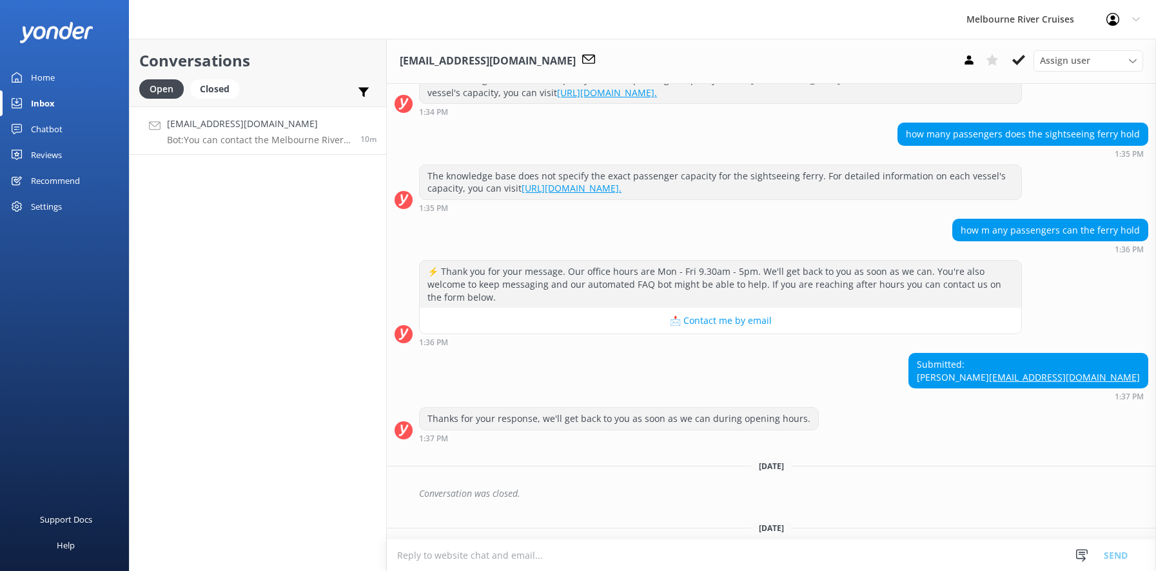
scroll to position [502, 0]
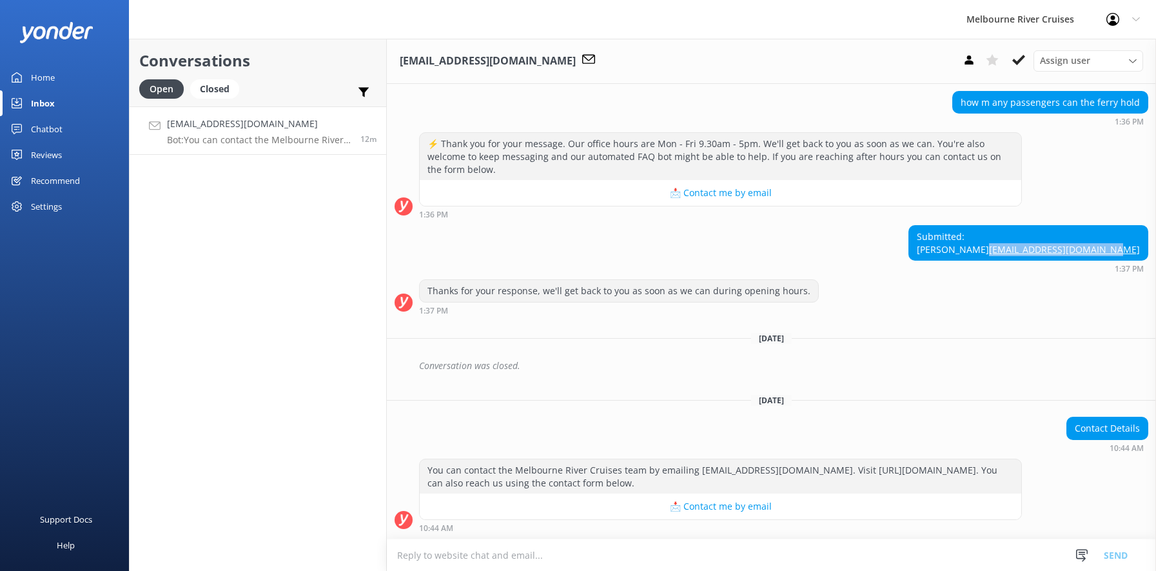
drag, startPoint x: 1136, startPoint y: 252, endPoint x: 1005, endPoint y: 253, distance: 131.5
click at [1005, 253] on div "Submitted: [PERSON_NAME] [PERSON_NAME][EMAIL_ADDRESS][DOMAIN_NAME]" at bounding box center [1028, 243] width 239 height 34
copy link "[EMAIL_ADDRESS][DOMAIN_NAME]"
click at [1130, 53] on div "Assign user Marketing [PERSON_NAME] [PERSON_NAME] Okmasich [PERSON_NAME] [PERSO…" at bounding box center [1089, 60] width 110 height 21
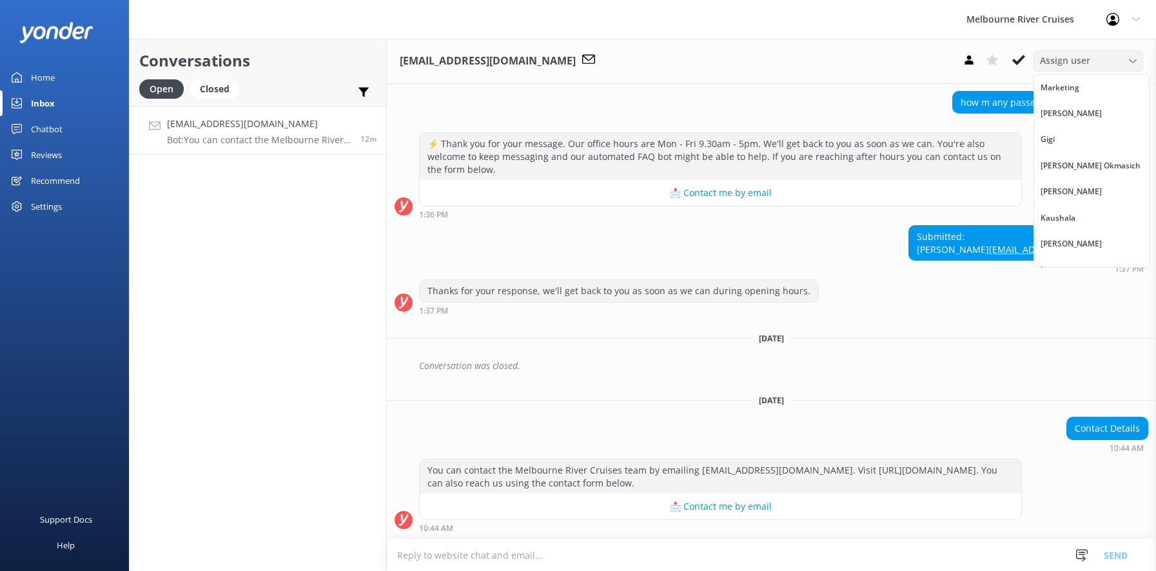
scroll to position [16, 0]
click at [1050, 255] on div "Inna" at bounding box center [1049, 253] width 17 height 13
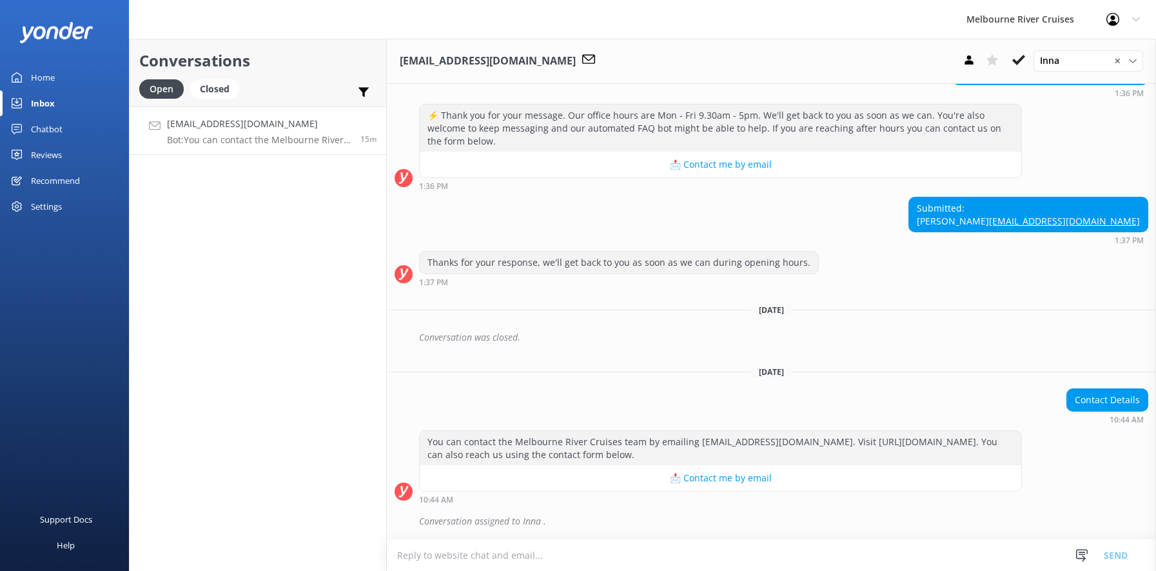
scroll to position [530, 0]
